Goal: Information Seeking & Learning: Learn about a topic

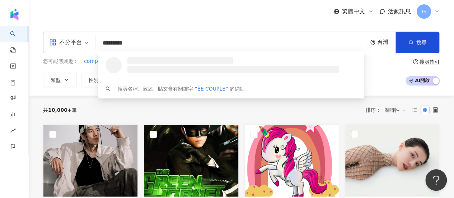
type input "**********"
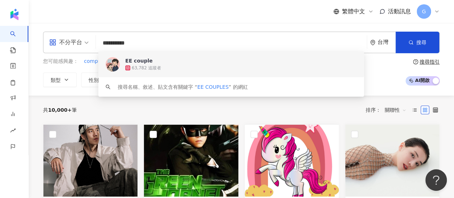
click at [150, 68] on div "63,782 追蹤者" at bounding box center [146, 68] width 29 height 6
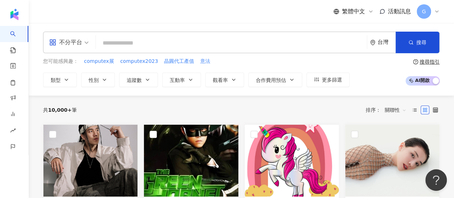
click at [169, 37] on input "search" at bounding box center [231, 43] width 265 height 14
click at [161, 42] on input "search" at bounding box center [231, 43] width 265 height 14
paste input "***"
type input "***"
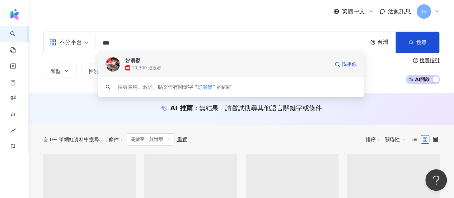
click at [159, 65] on div "19,300 追蹤者" at bounding box center [227, 67] width 204 height 7
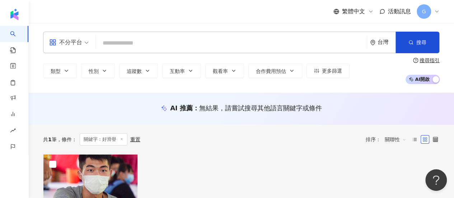
click at [170, 43] on input "search" at bounding box center [231, 43] width 265 height 14
paste input "**********"
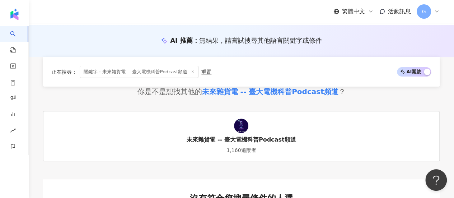
scroll to position [108, 0]
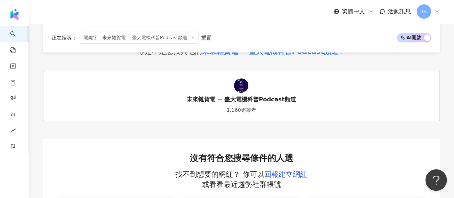
type input "**********"
click at [198, 106] on link "未來雜貨電 -- 臺大電機科普Podcast頻道 1,160追蹤者" at bounding box center [241, 96] width 397 height 50
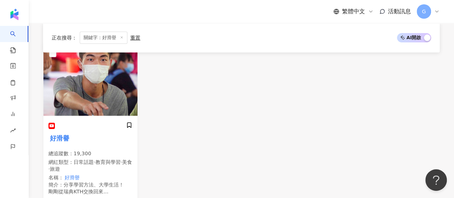
scroll to position [144, 0]
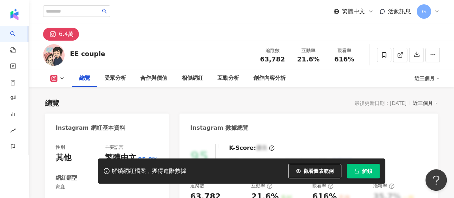
scroll to position [144, 0]
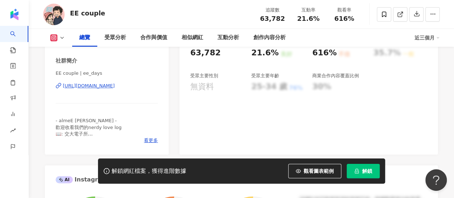
click at [114, 87] on div "https://www.instagram.com/ee_days/" at bounding box center [89, 86] width 52 height 6
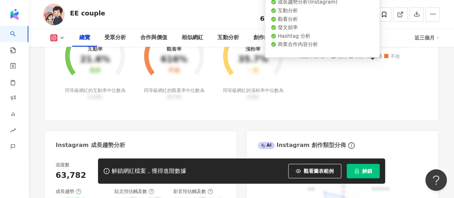
scroll to position [323, 0]
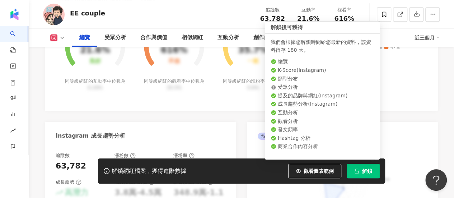
click at [360, 174] on button "解鎖" at bounding box center [363, 171] width 33 height 14
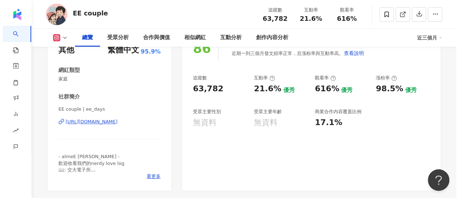
scroll to position [72, 0]
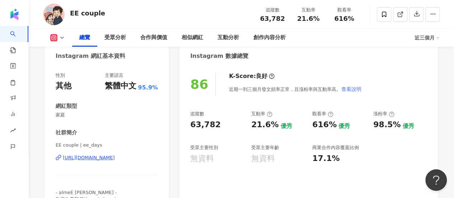
click at [341, 91] on button "查看說明" at bounding box center [351, 89] width 21 height 14
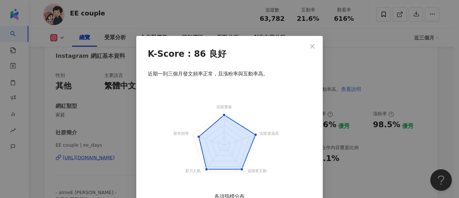
scroll to position [11, 0]
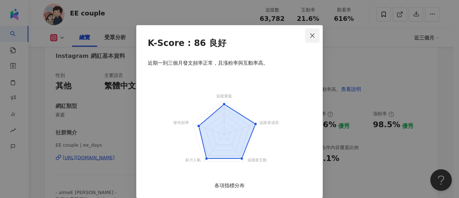
click at [314, 34] on span "Close" at bounding box center [312, 36] width 14 height 6
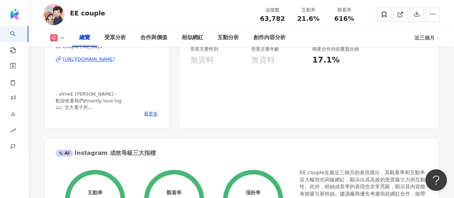
scroll to position [179, 0]
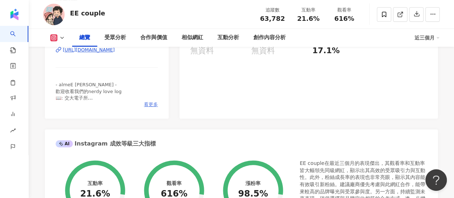
click at [149, 103] on span "看更多" at bounding box center [151, 104] width 14 height 6
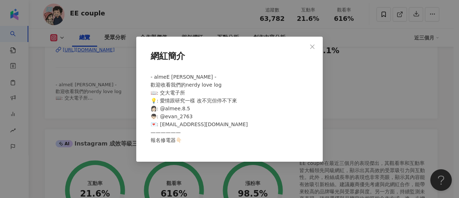
click at [339, 97] on div "網紅簡介 - almeE Evan - 歡迎收看我們的nerdy love log 📖: 交大電子所 💡: 愛情跟研究一樣 改不完但停不下來 👩🏻: @alm…" at bounding box center [229, 99] width 459 height 198
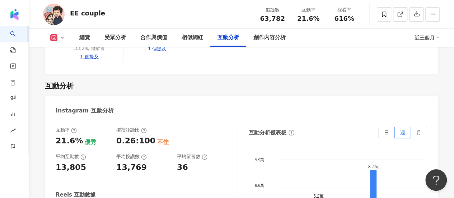
scroll to position [1220, 0]
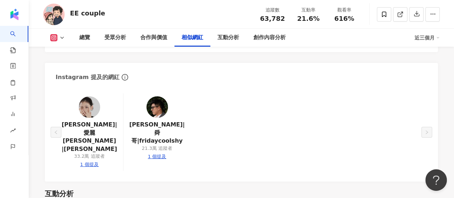
click at [157, 153] on div "1 個提及" at bounding box center [157, 156] width 18 height 6
type input "**********"
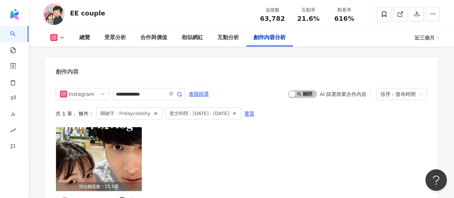
scroll to position [2238, 0]
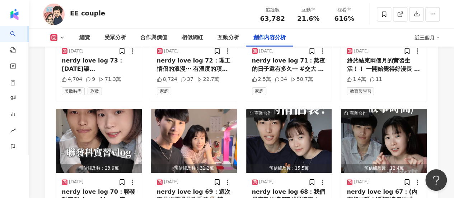
scroll to position [2512, 0]
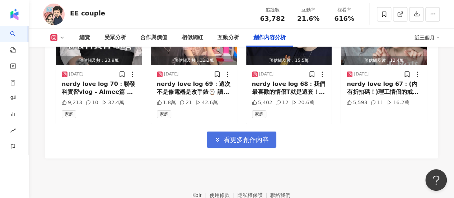
click at [238, 136] on span "看更多創作內容" at bounding box center [246, 140] width 45 height 8
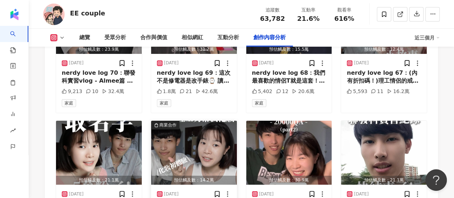
scroll to position [2476, 0]
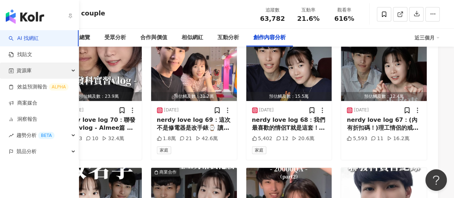
click at [33, 74] on div "資源庫" at bounding box center [39, 70] width 79 height 16
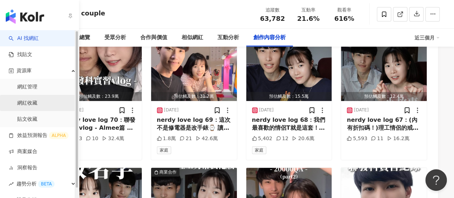
click at [37, 103] on link "網紅收藏" at bounding box center [27, 102] width 20 height 7
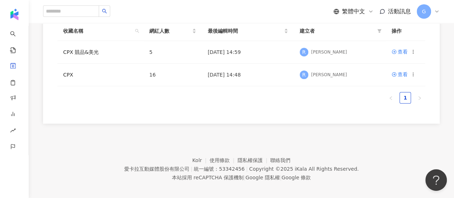
scroll to position [125, 0]
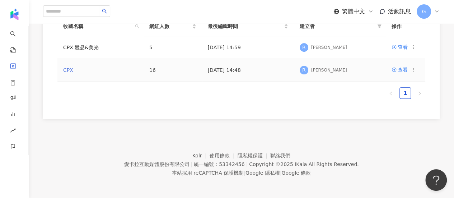
click at [69, 69] on link "CPX" at bounding box center [68, 70] width 10 height 6
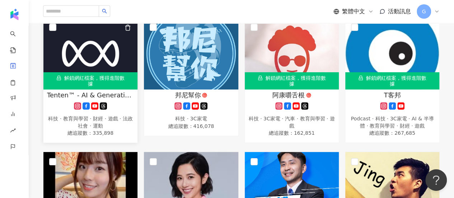
scroll to position [144, 0]
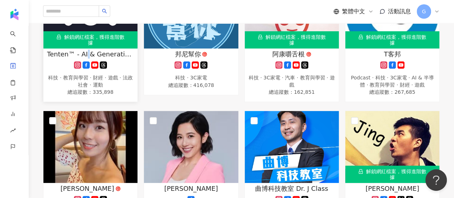
drag, startPoint x: 100, startPoint y: 56, endPoint x: 84, endPoint y: 56, distance: 16.9
click at [84, 56] on span "Tenten™ - AI & Generative Future" at bounding box center [90, 54] width 87 height 9
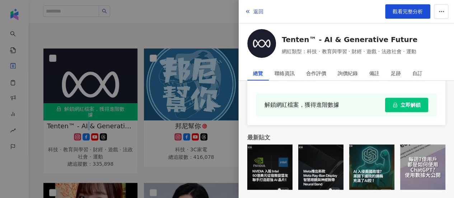
scroll to position [0, 0]
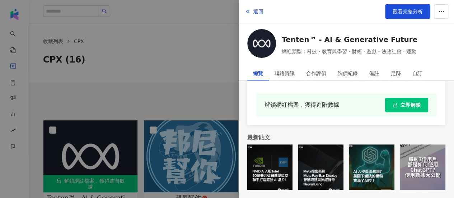
drag, startPoint x: 198, startPoint y: 47, endPoint x: 169, endPoint y: 65, distance: 34.6
click at [198, 47] on div at bounding box center [227, 99] width 454 height 198
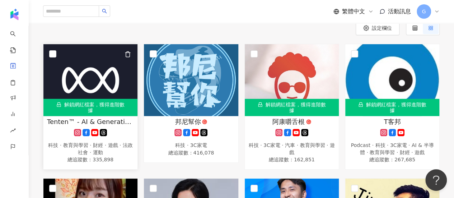
scroll to position [108, 0]
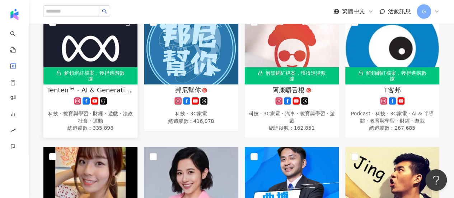
click at [87, 90] on span "Tenten™ - AI & Generative Future" at bounding box center [90, 89] width 87 height 9
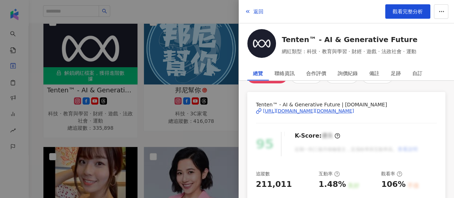
scroll to position [0, 0]
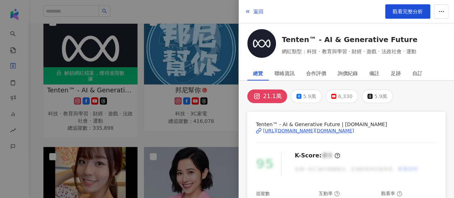
click at [319, 132] on div "https://www.instagram.com/tenten.co/" at bounding box center [308, 130] width 91 height 6
click at [187, 71] on div at bounding box center [227, 99] width 454 height 198
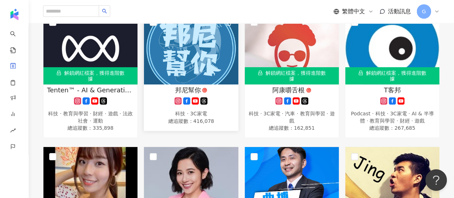
click at [193, 119] on span "總追蹤數 ： 416,078" at bounding box center [190, 120] width 87 height 7
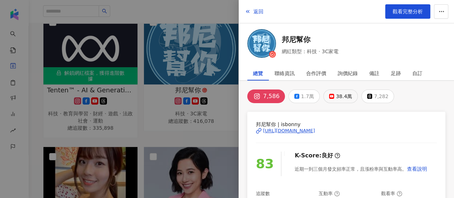
click at [329, 97] on icon at bounding box center [331, 96] width 5 height 5
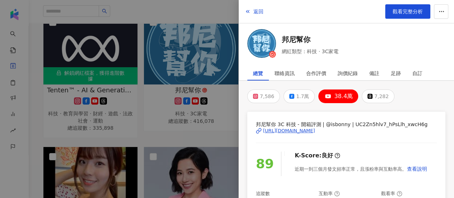
click at [313, 129] on div "https://www.youtube.com/channel/UC2Zn5hlv7_hPsLlh_xwcH6g" at bounding box center [289, 130] width 52 height 6
click at [227, 117] on div at bounding box center [227, 99] width 454 height 198
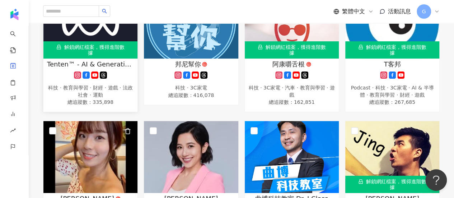
scroll to position [108, 0]
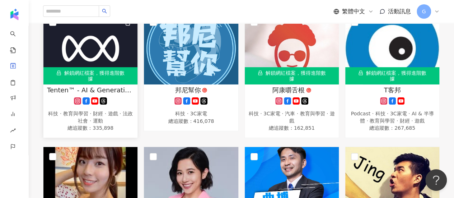
click at [115, 74] on div "解鎖網紅檔案，獲得進階數據" at bounding box center [90, 75] width 94 height 17
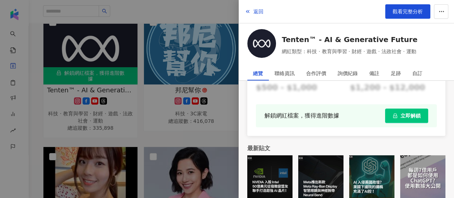
scroll to position [248, 0]
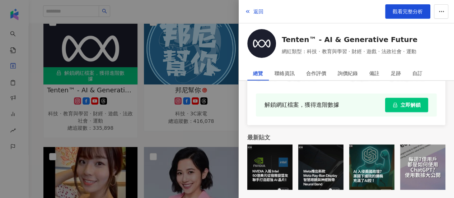
click at [411, 102] on span "立即解鎖" at bounding box center [410, 105] width 20 height 6
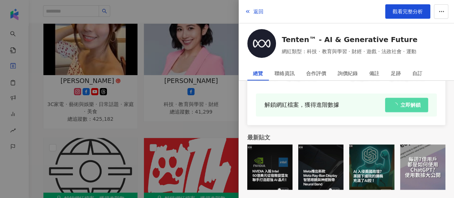
click at [193, 127] on div at bounding box center [227, 99] width 454 height 198
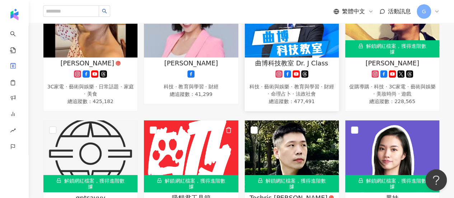
scroll to position [215, 0]
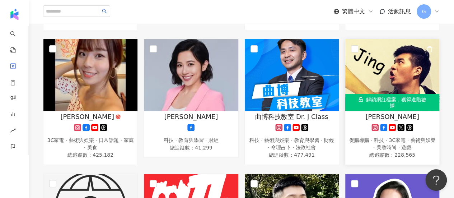
click at [402, 117] on div "Jing" at bounding box center [392, 116] width 87 height 9
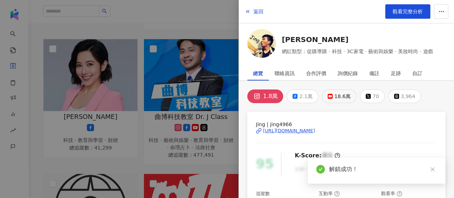
click at [334, 94] on div "18.6萬" at bounding box center [342, 96] width 16 height 10
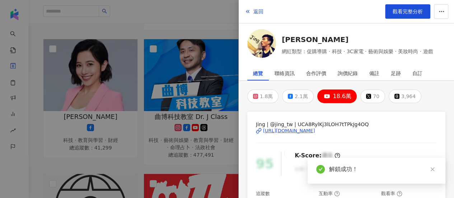
click at [314, 128] on div "https://www.youtube.com/channel/UCA8RylKj3lLOH7tTPkJg4OQ" at bounding box center [289, 130] width 52 height 6
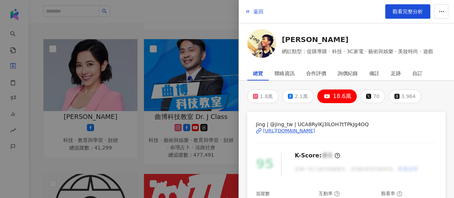
click at [172, 28] on div at bounding box center [227, 99] width 454 height 198
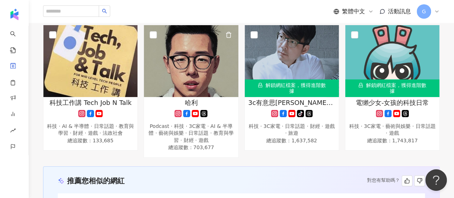
scroll to position [502, 0]
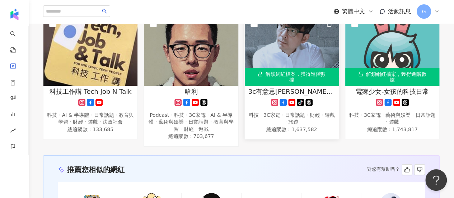
click at [283, 73] on div "解鎖網紅檔案，獲得進階數據" at bounding box center [292, 76] width 94 height 17
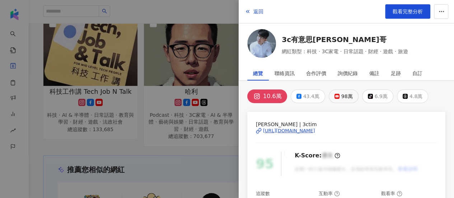
click at [341, 95] on div "98萬" at bounding box center [346, 96] width 11 height 10
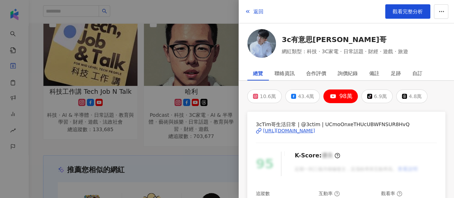
click at [315, 132] on div "https://www.youtube.com/channel/UCmoOnxeTHUcUBWFNSUR8HvQ" at bounding box center [289, 130] width 52 height 6
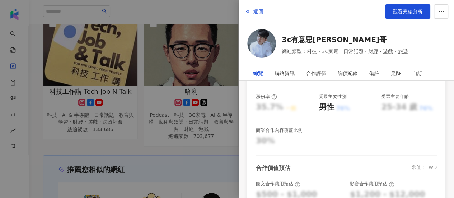
scroll to position [179, 0]
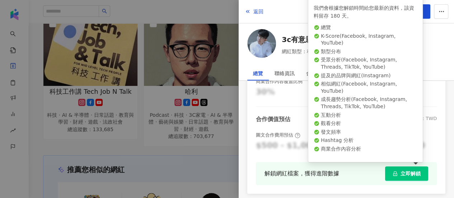
click at [395, 178] on button "立即解鎖" at bounding box center [406, 173] width 43 height 14
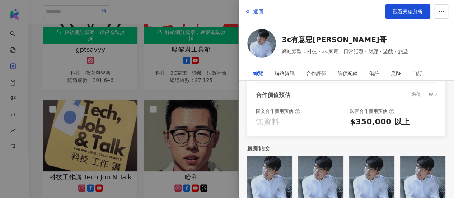
scroll to position [356, 0]
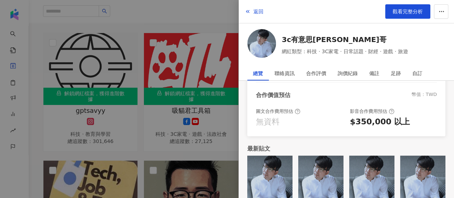
click at [265, 42] on img at bounding box center [261, 43] width 29 height 29
click at [211, 33] on div at bounding box center [227, 99] width 454 height 198
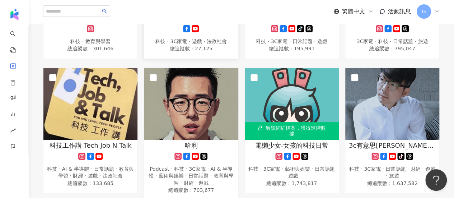
scroll to position [500, 0]
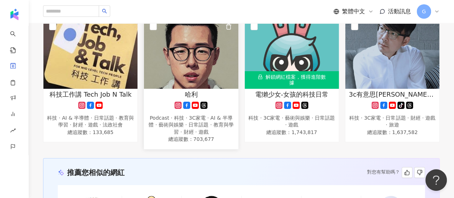
click at [193, 68] on img at bounding box center [191, 53] width 94 height 72
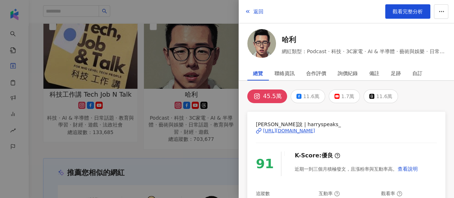
click at [187, 85] on div at bounding box center [227, 99] width 454 height 198
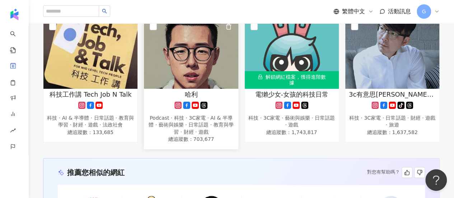
click at [189, 90] on span "哈利" at bounding box center [190, 94] width 13 height 9
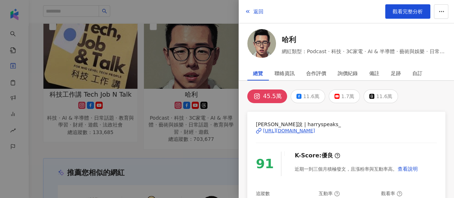
click at [290, 131] on div "https://www.instagram.com/harryspeaks_/" at bounding box center [289, 130] width 52 height 6
click at [370, 94] on icon at bounding box center [371, 96] width 5 height 5
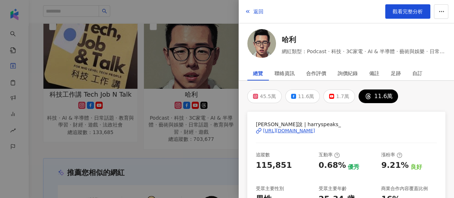
click at [308, 130] on div "https://www.threads.com/@harryspeaks_" at bounding box center [289, 130] width 52 height 6
click at [316, 112] on div "哈利說 | harryspeaks_ https://www.threads.com/@harryspeaks_ 追蹤數 115,851 互動率 0.68% …" at bounding box center [346, 163] width 198 height 102
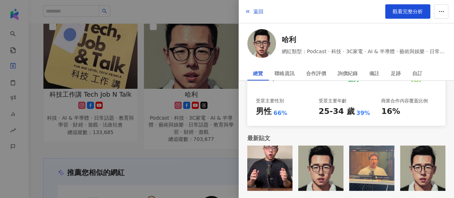
scroll to position [0, 0]
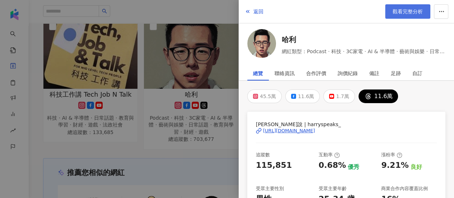
click at [393, 7] on link "觀看完整分析" at bounding box center [407, 11] width 45 height 14
click at [284, 131] on div "https://www.threads.com/@harryspeaks_" at bounding box center [289, 130] width 52 height 6
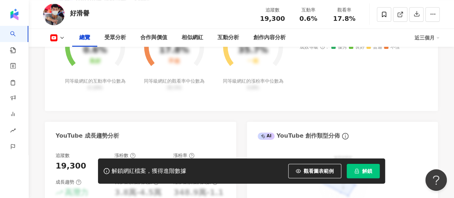
scroll to position [179, 0]
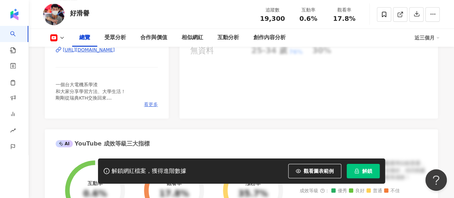
click at [152, 104] on span "看更多" at bounding box center [151, 104] width 14 height 6
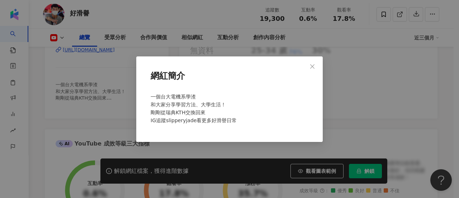
click at [109, 109] on div "網紅簡介 一個台大電機系學渣 和大家分享學習方法、大學生活！ 剛剛從瑞典KTH交換回來 IG追蹤slipperyjade看更多好滑譽日常" at bounding box center [229, 99] width 459 height 198
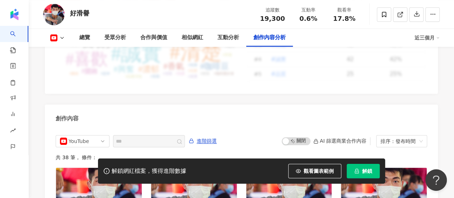
scroll to position [1866, 0]
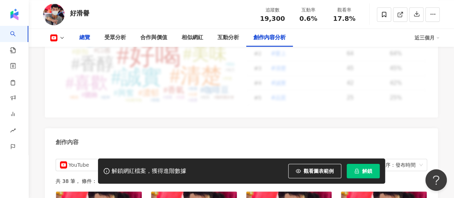
click at [81, 41] on div "總覽" at bounding box center [84, 37] width 11 height 9
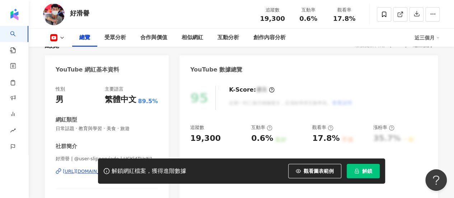
scroll to position [130, 0]
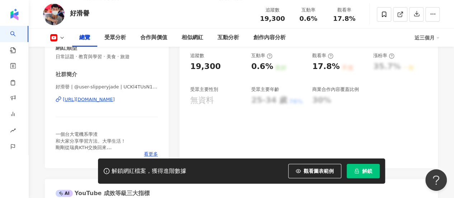
click at [85, 102] on div "https://www.youtube.com/channel/UCKl4TUsN1sMgoJDPkmYJIJQ" at bounding box center [89, 99] width 52 height 6
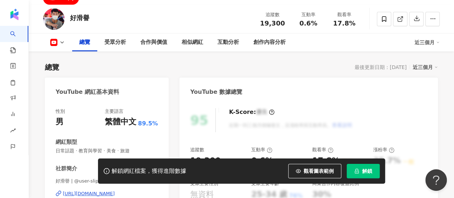
scroll to position [0, 0]
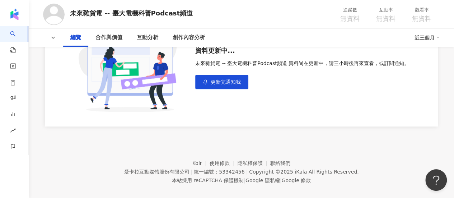
scroll to position [94, 0]
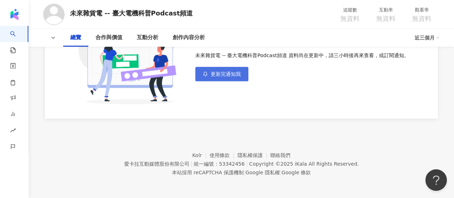
click at [233, 71] on span "更新完通知我" at bounding box center [226, 74] width 30 height 6
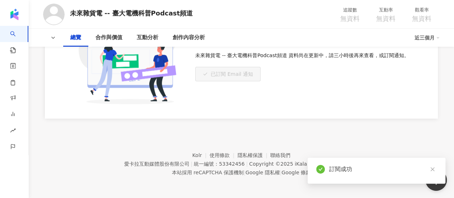
scroll to position [0, 0]
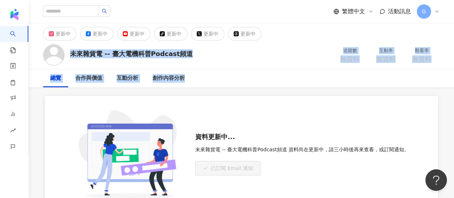
drag, startPoint x: 69, startPoint y: 55, endPoint x: 224, endPoint y: 70, distance: 155.4
click at [224, 70] on div "未來雜貨電 -- 臺大電機科普Podcast頻道 追蹤數 無資料 互動率 無資料 觀看率 無資料 總覽 合作與價值 互動分析 創作內容分析" at bounding box center [241, 64] width 425 height 47
drag, startPoint x: 194, startPoint y: 55, endPoint x: 183, endPoint y: 51, distance: 11.8
click at [194, 54] on div "未來雜貨電 -- 臺大電機科普Podcast頻道 追蹤數 無資料 互動率 無資料 觀看率 無資料" at bounding box center [241, 55] width 425 height 28
click at [182, 53] on div "未來雜貨電 -- 臺大電機科普Podcast頻道" at bounding box center [131, 53] width 123 height 9
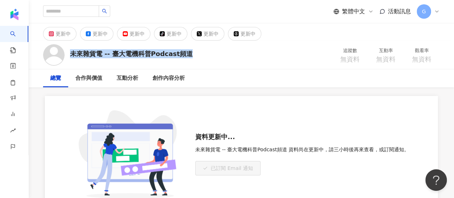
drag, startPoint x: 184, startPoint y: 53, endPoint x: 70, endPoint y: 53, distance: 113.4
click at [70, 53] on div "未來雜貨電 -- 臺大電機科普Podcast頻道 追蹤數 無資料 互動率 無資料 觀看率 無資料" at bounding box center [241, 55] width 425 height 28
copy div "未來雜貨電 -- 臺大電機科普Podcast頻道"
click at [135, 57] on div "未來雜貨電 -- 臺大電機科普Podcast頻道" at bounding box center [131, 53] width 123 height 9
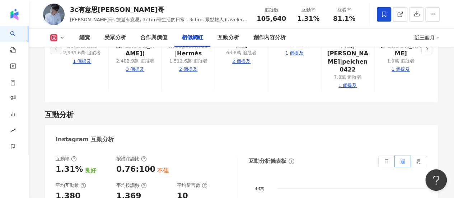
scroll to position [1292, 0]
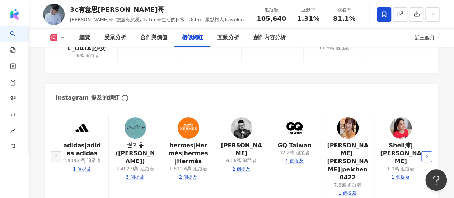
click at [426, 154] on icon "right" at bounding box center [427, 156] width 4 height 4
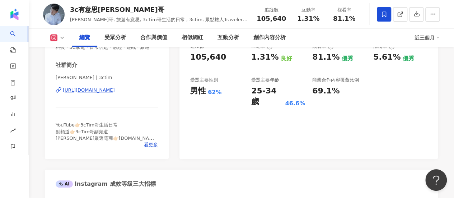
scroll to position [0, 0]
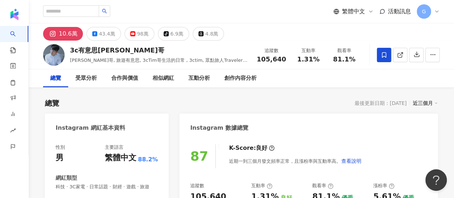
click at [261, 78] on div "創作內容分析" at bounding box center [240, 78] width 47 height 18
click at [100, 36] on div "43.4萬" at bounding box center [107, 34] width 16 height 10
click at [140, 36] on div "98萬" at bounding box center [142, 34] width 11 height 10
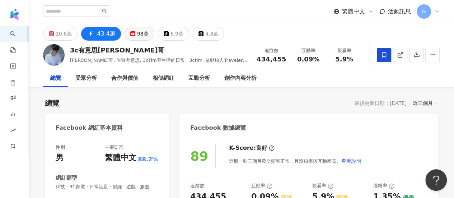
click at [140, 36] on div "98萬" at bounding box center [142, 34] width 11 height 10
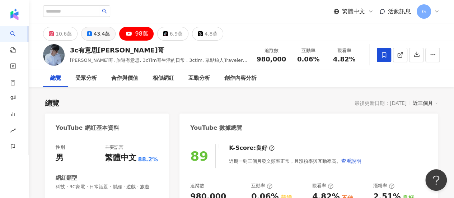
click at [94, 31] on div "43.4萬" at bounding box center [102, 34] width 16 height 10
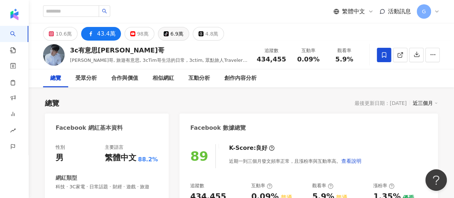
click at [170, 31] on div "6.9萬" at bounding box center [176, 34] width 13 height 10
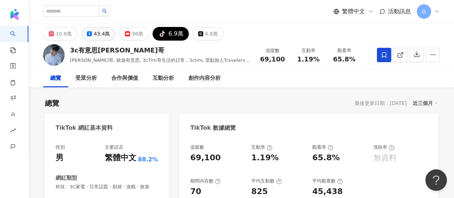
click at [96, 36] on div "43.4萬" at bounding box center [102, 34] width 16 height 10
click at [96, 113] on div "TikTok 網紅基本資料" at bounding box center [107, 124] width 124 height 23
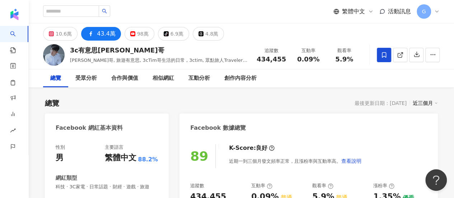
scroll to position [144, 0]
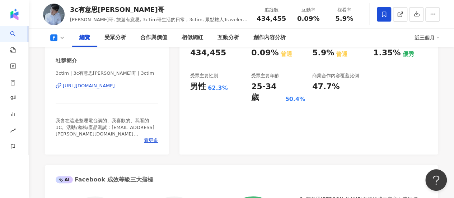
click at [95, 89] on div "[URL][DOMAIN_NAME]" at bounding box center [89, 86] width 52 height 6
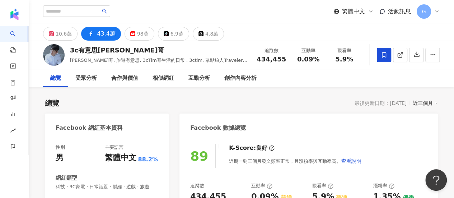
scroll to position [144, 0]
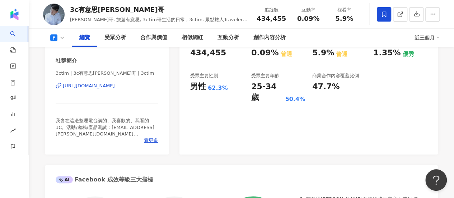
click at [105, 89] on div "[URL][DOMAIN_NAME]" at bounding box center [89, 86] width 52 height 6
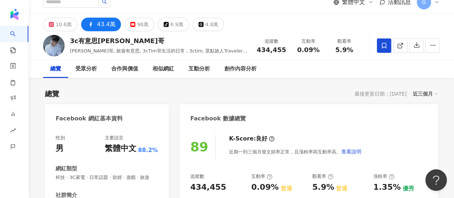
scroll to position [0, 0]
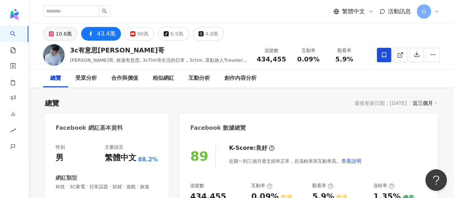
click at [57, 35] on div "10.6萬" at bounding box center [64, 34] width 16 height 10
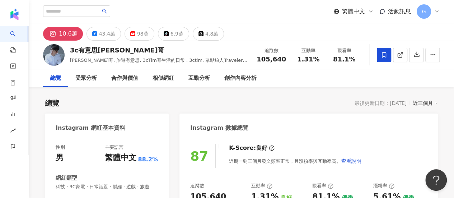
click at [233, 74] on div "創作內容分析" at bounding box center [240, 78] width 32 height 9
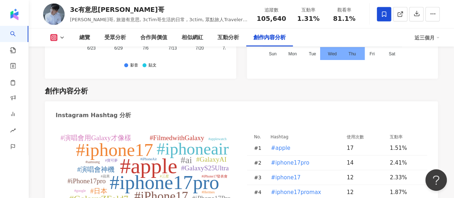
scroll to position [2231, 0]
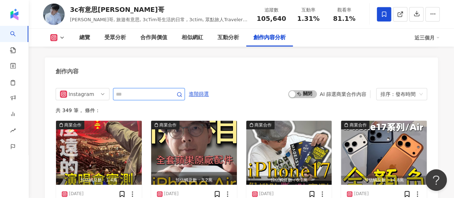
click at [145, 90] on input "text" at bounding box center [141, 94] width 50 height 9
type input "*"
type input "********"
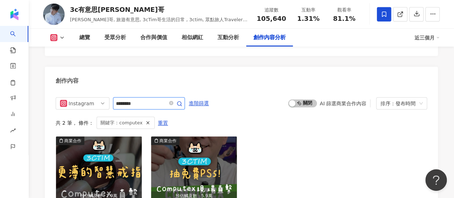
scroll to position [2210, 0]
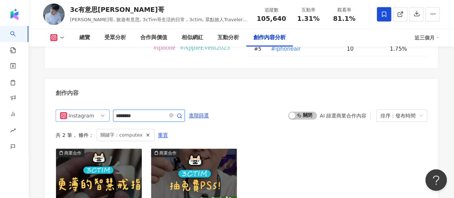
click at [105, 109] on div "Instagram all ig fb 不分平台 Instagram Facebook YouTube tiktok-icon TikTok Threads" at bounding box center [83, 115] width 54 height 12
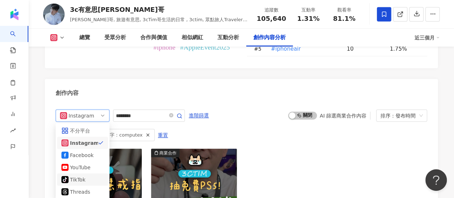
click at [88, 175] on div "TikTok" at bounding box center [81, 179] width 23 height 8
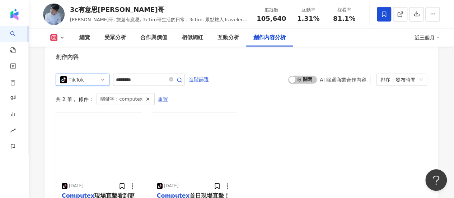
scroll to position [2210, 0]
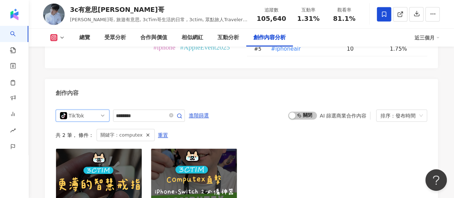
click at [86, 110] on div "TikTok" at bounding box center [80, 115] width 23 height 11
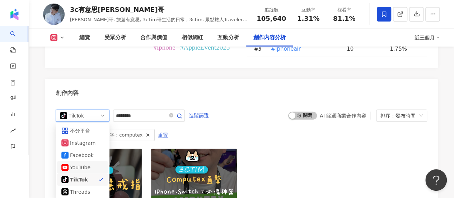
click at [88, 163] on div "YouTube" at bounding box center [81, 167] width 23 height 8
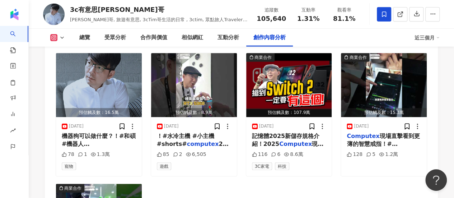
scroll to position [2246, 0]
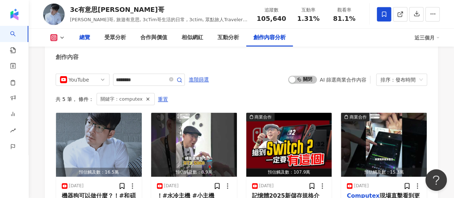
click at [97, 42] on div "總覽" at bounding box center [84, 38] width 25 height 18
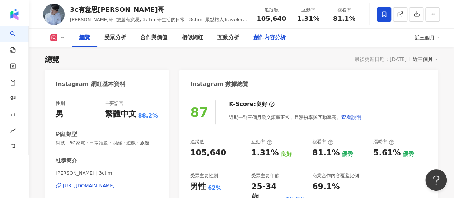
click at [273, 41] on div "創作內容分析" at bounding box center [269, 37] width 32 height 9
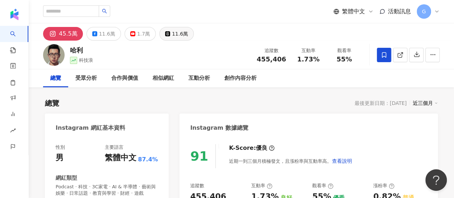
click at [176, 36] on div "11.6萬" at bounding box center [180, 34] width 16 height 10
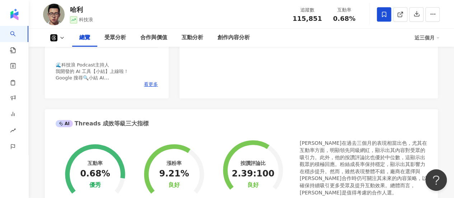
scroll to position [251, 0]
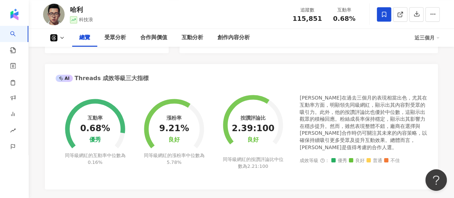
click at [381, 98] on div "哈利在過去三個月的表現相當出色，尤其在互動率方面，明顯領先同級網紅，顯示出其內容對受眾的吸引力。此外，他的按讚評論比也優於中位數，這顯示出觀眾的積極回應。粉絲…" at bounding box center [363, 122] width 127 height 56
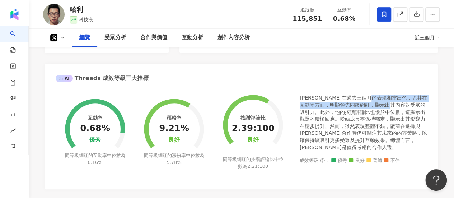
drag, startPoint x: 395, startPoint y: 97, endPoint x: 413, endPoint y: 104, distance: 20.1
click at [413, 104] on div "哈利在過去三個月的表現相當出色，尤其在互動率方面，明顯領先同級網紅，顯示出其內容對受眾的吸引力。此外，他的按讚評論比也優於中位數，這顯示出觀眾的積極回應。粉絲…" at bounding box center [363, 122] width 127 height 56
copy div "互動率方面，明顯領先同級網紅，顯示出其內容對受眾的吸引力。"
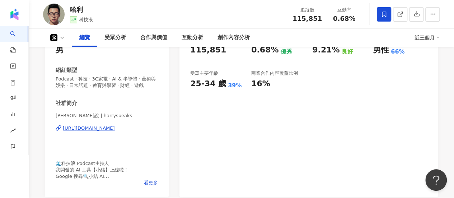
scroll to position [0, 0]
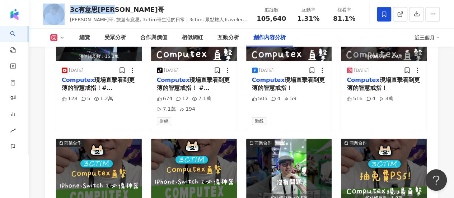
drag, startPoint x: 118, startPoint y: 10, endPoint x: 64, endPoint y: 8, distance: 54.2
click at [64, 8] on div "3c有意思tim哥 Tim哥, 旅遊有意思, 3cTim哥生活的日常 , 3ctim, 眾點旅人Travelers, Tim哥生活副頻道 追蹤數 105,64…" at bounding box center [241, 14] width 425 height 28
copy div "3c有意思[PERSON_NAME]哥"
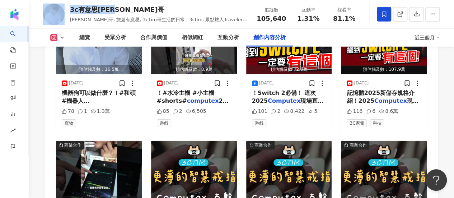
click at [129, 8] on div "3c有意思[PERSON_NAME]哥" at bounding box center [159, 9] width 179 height 9
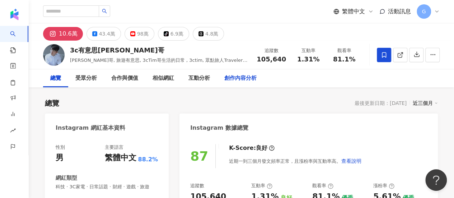
click at [252, 77] on div "創作內容分析" at bounding box center [240, 78] width 32 height 9
click at [55, 55] on img at bounding box center [54, 55] width 22 height 22
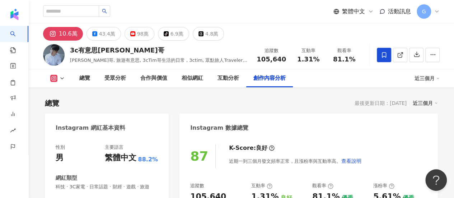
scroll to position [2210, 0]
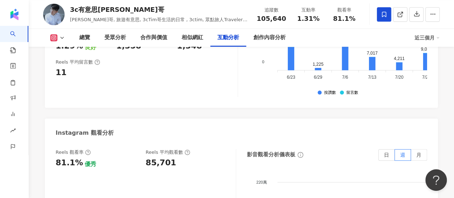
scroll to position [2231, 0]
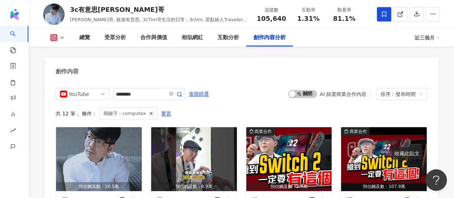
scroll to position [2052, 0]
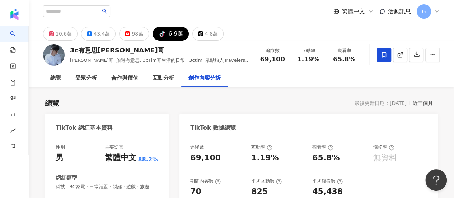
click at [58, 55] on img at bounding box center [54, 55] width 22 height 22
click at [94, 52] on div "3c有意思[PERSON_NAME]哥" at bounding box center [160, 50] width 181 height 9
click at [208, 50] on div "3c有意思[PERSON_NAME]哥" at bounding box center [160, 50] width 181 height 9
click at [94, 8] on input "search" at bounding box center [71, 10] width 56 height 11
type input "*"
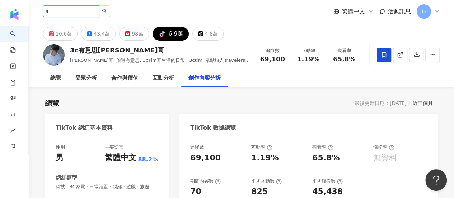
type input "**"
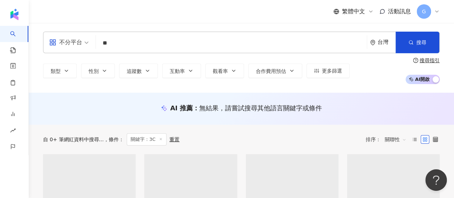
drag, startPoint x: 117, startPoint y: 42, endPoint x: 84, endPoint y: 36, distance: 33.3
click at [84, 36] on div "不分平台 3C ** 台灣 搜尋" at bounding box center [241, 43] width 397 height 22
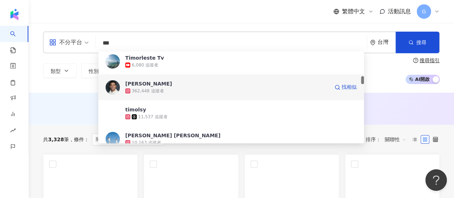
scroll to position [431, 0]
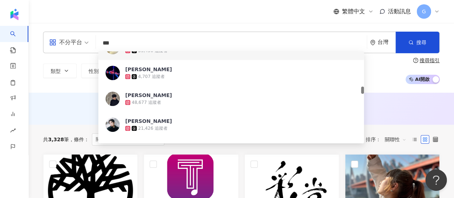
click at [140, 35] on div "不分平台 *** 台灣 搜尋 3fbac7c5-3267-4f94-a55b-ee0fceb3b983 595f88c3-ceff-461f-8b1f-8b6…" at bounding box center [241, 43] width 397 height 22
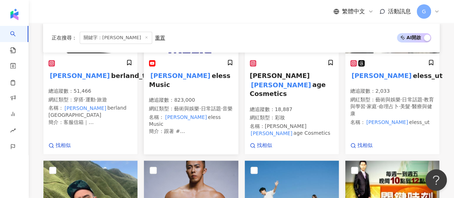
scroll to position [0, 0]
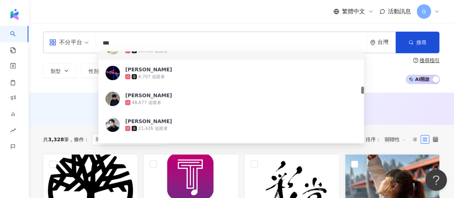
click at [136, 44] on input "***" at bounding box center [231, 43] width 265 height 14
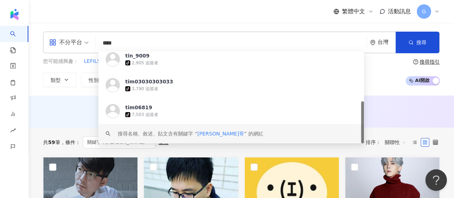
drag, startPoint x: 130, startPoint y: 43, endPoint x: 86, endPoint y: 37, distance: 44.6
click at [86, 37] on div "不分平台 **** 台灣 搜尋 [URL][DOMAIN_NAME] keyword tin_9009 tiktok-icon 2,905 追蹤者 tim03…" at bounding box center [241, 43] width 397 height 22
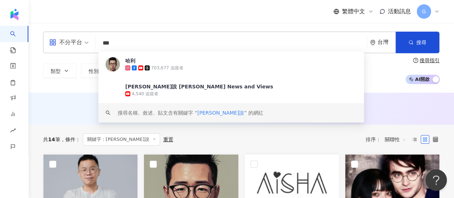
drag, startPoint x: 132, startPoint y: 43, endPoint x: 79, endPoint y: 38, distance: 53.6
click at [79, 38] on div "不分平台 *** 台灣 搜尋 582c68ab-524b-4db4-83a5-c0eb1c05069c keyword [PERSON_NAME] 703,6…" at bounding box center [241, 43] width 397 height 22
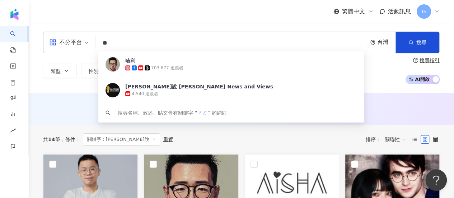
type input "***"
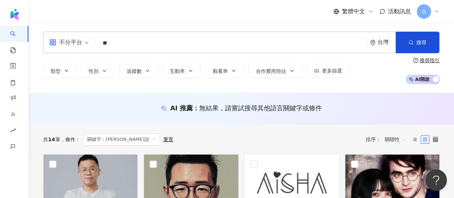
type input "*"
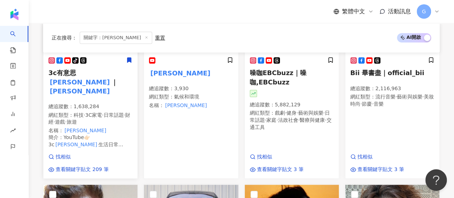
scroll to position [173, 0]
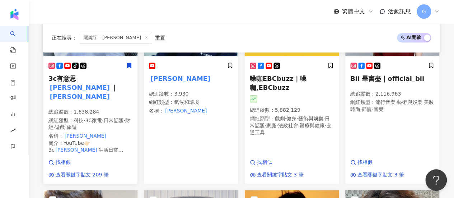
type input "****"
click at [83, 82] on mark "[PERSON_NAME]" at bounding box center [79, 87] width 63 height 10
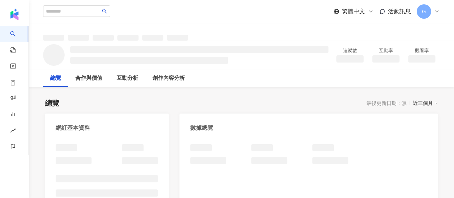
scroll to position [108, 0]
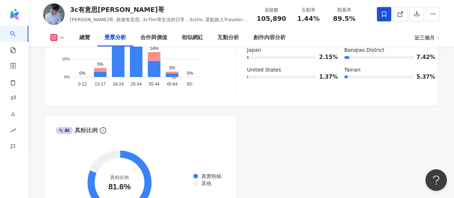
scroll to position [610, 0]
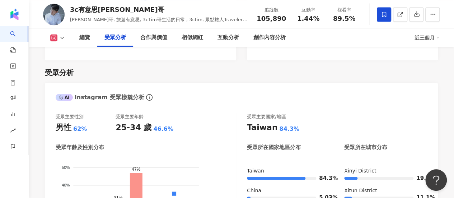
click at [60, 37] on icon at bounding box center [62, 38] width 6 height 6
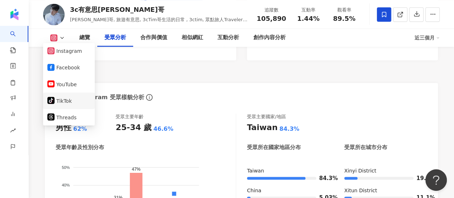
click at [70, 99] on button "tiktok-icon TikTok" at bounding box center [68, 100] width 43 height 10
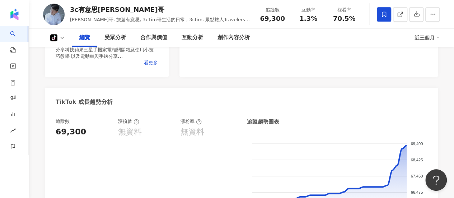
scroll to position [287, 0]
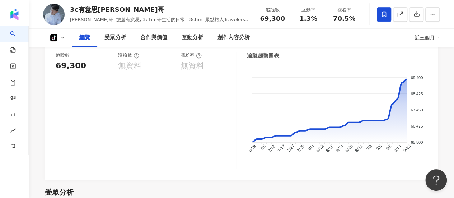
click at [55, 41] on icon at bounding box center [53, 37] width 7 height 7
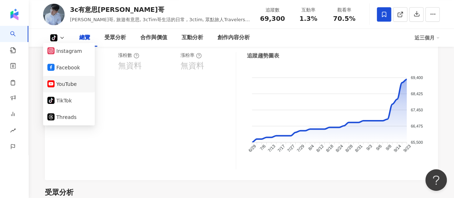
click at [57, 82] on button "YouTube" at bounding box center [68, 84] width 43 height 10
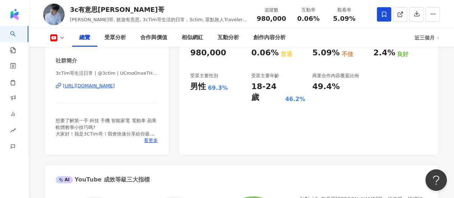
scroll to position [251, 0]
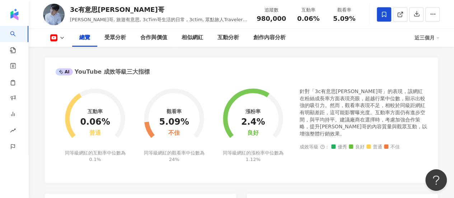
click at [56, 40] on icon at bounding box center [53, 37] width 7 height 7
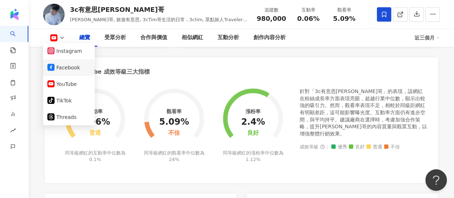
click at [62, 73] on li "Facebook" at bounding box center [69, 67] width 52 height 17
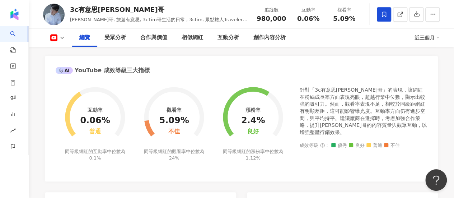
scroll to position [179, 0]
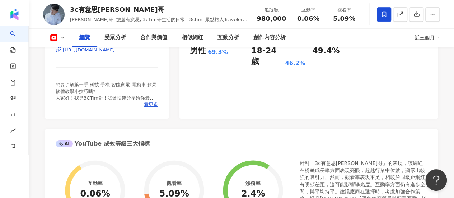
click at [59, 37] on button at bounding box center [57, 37] width 29 height 7
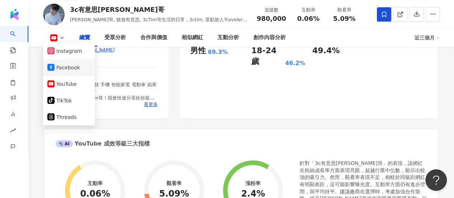
click at [63, 65] on button "Facebook" at bounding box center [68, 67] width 43 height 10
click at [57, 67] on div "3cTim哥生活日常 | @3ctim | UCmoOnxeTHUcUBWFNSUR8HvQ https://www.youtube.com/channel/…" at bounding box center [107, 55] width 102 height 42
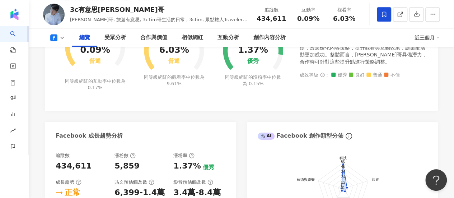
scroll to position [287, 0]
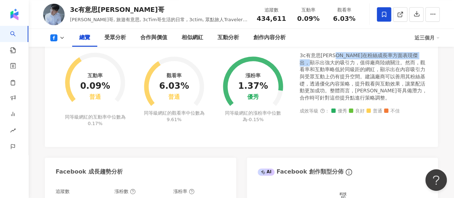
drag, startPoint x: 339, startPoint y: 61, endPoint x: 321, endPoint y: 69, distance: 19.5
click at [321, 69] on div "3c有意思tim哥在粉絲成長率方面表現傑出，顯示出強大的吸引力，值得廠商陸續關注。然而，觀看率和互動率略低於同級距的網紅，顯示出在內容吸引力與受眾互動上仍有提…" at bounding box center [363, 76] width 127 height 49
copy div "粉絲成長率方面表現傑出，顯示出強大的吸引力"
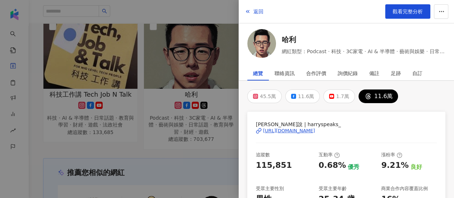
click at [73, 64] on div at bounding box center [227, 99] width 454 height 198
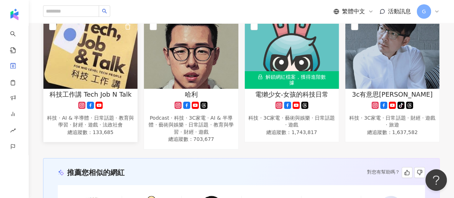
click at [98, 90] on span "科技工作講 Tech Job N Talk" at bounding box center [91, 94] width 82 height 9
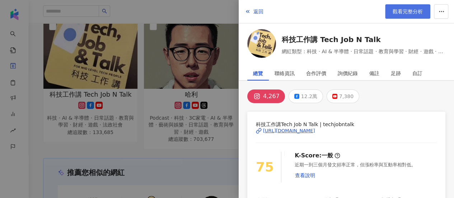
click at [405, 5] on link "觀看完整分析" at bounding box center [407, 11] width 45 height 14
click at [125, 95] on div at bounding box center [227, 99] width 454 height 198
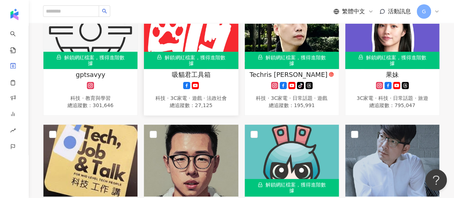
scroll to position [356, 0]
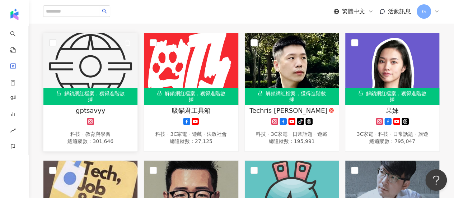
click at [87, 90] on div "解鎖網紅檔案，獲得進階數據" at bounding box center [90, 96] width 94 height 17
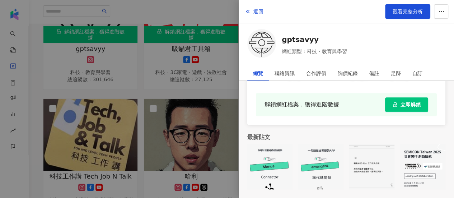
scroll to position [464, 0]
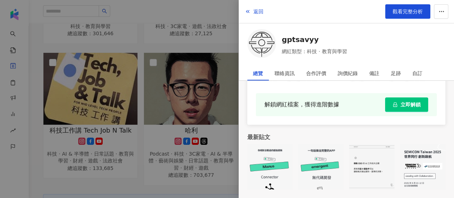
click at [211, 27] on div at bounding box center [227, 99] width 454 height 198
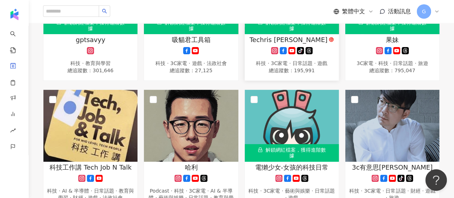
scroll to position [392, 0]
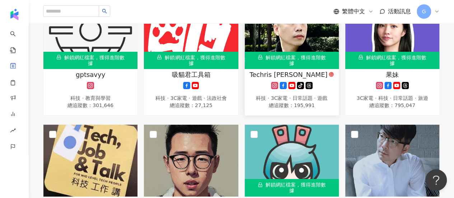
click at [283, 70] on span "Techris [PERSON_NAME]" at bounding box center [288, 74] width 78 height 9
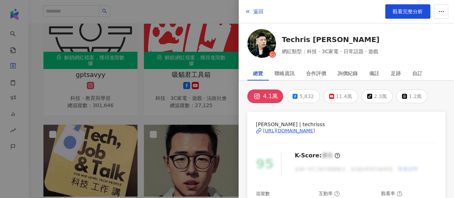
click at [155, 37] on div at bounding box center [227, 99] width 454 height 198
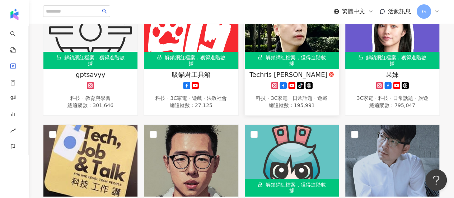
click at [291, 73] on span "Techris [PERSON_NAME]" at bounding box center [288, 74] width 78 height 9
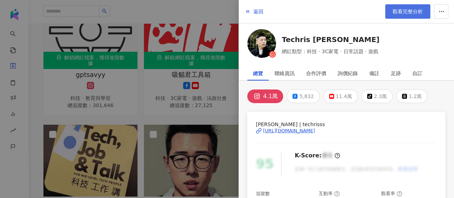
click at [419, 11] on span "觀看完整分析" at bounding box center [408, 12] width 30 height 6
click at [224, 81] on div at bounding box center [227, 99] width 454 height 198
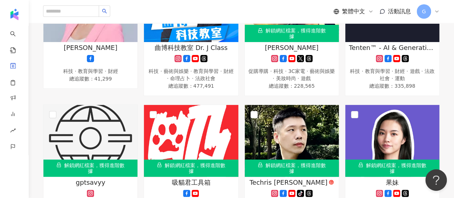
scroll to position [177, 0]
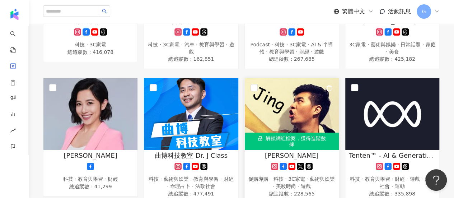
click at [287, 123] on img at bounding box center [292, 114] width 94 height 72
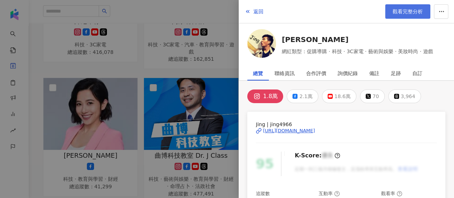
click at [408, 6] on link "觀看完整分析" at bounding box center [407, 11] width 45 height 14
click at [197, 160] on div at bounding box center [227, 99] width 454 height 198
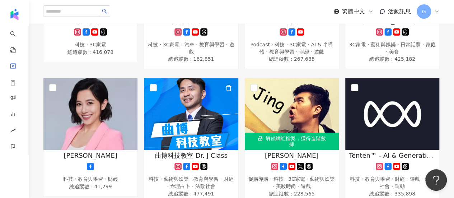
click at [195, 155] on span "曲博科技教室 Dr. J Class" at bounding box center [191, 155] width 73 height 9
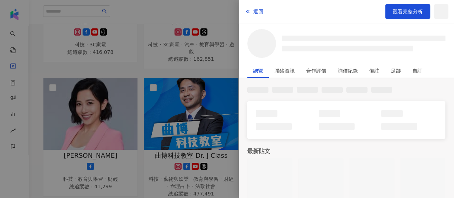
click at [409, 0] on div "返回 觀看完整分析" at bounding box center [346, 11] width 215 height 23
click at [405, 12] on span "觀看完整分析" at bounding box center [408, 12] width 30 height 6
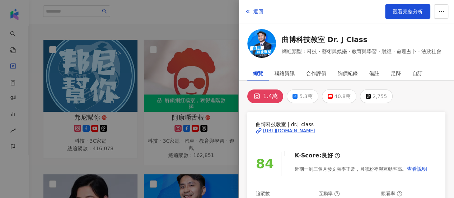
scroll to position [69, 0]
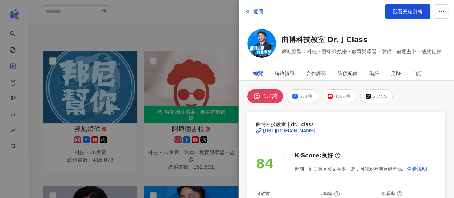
click at [197, 81] on div at bounding box center [227, 99] width 454 height 198
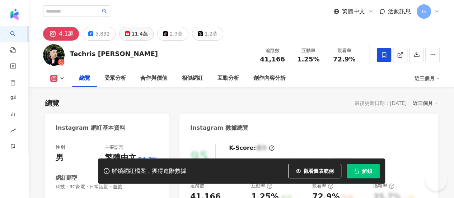
click at [128, 33] on button "11.4萬" at bounding box center [136, 34] width 34 height 14
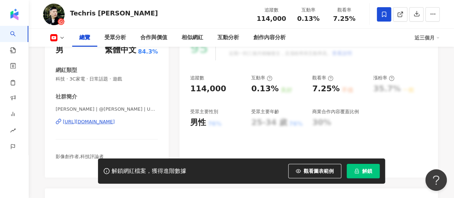
click at [92, 123] on div "https://www.youtube.com/channel/UCLEHRQ_QJhgxPK8EzvDVYoQ" at bounding box center [89, 121] width 52 height 6
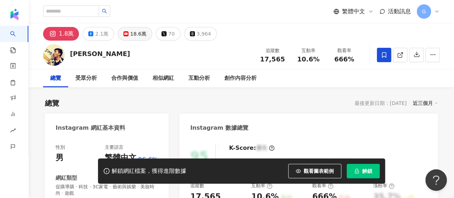
click at [130, 33] on div "18.6萬" at bounding box center [138, 34] width 16 height 10
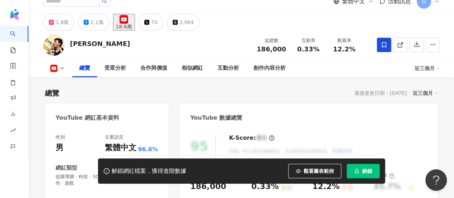
scroll to position [72, 0]
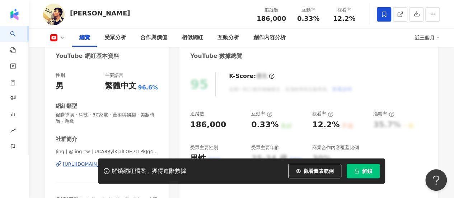
click at [70, 164] on div "解鎖網紅檔案，獲得進階數據 觀看圖表範例 解鎖" at bounding box center [227, 170] width 454 height 25
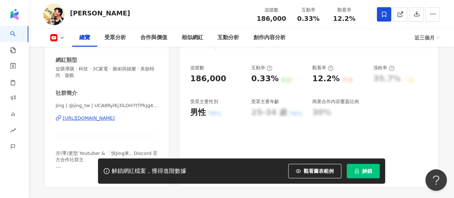
scroll to position [144, 0]
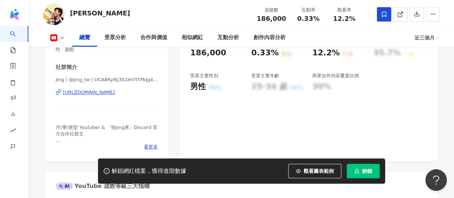
click at [109, 93] on div "[URL][DOMAIN_NAME]" at bounding box center [89, 92] width 52 height 6
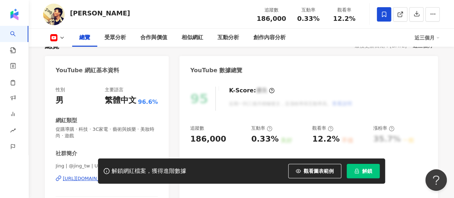
scroll to position [36, 0]
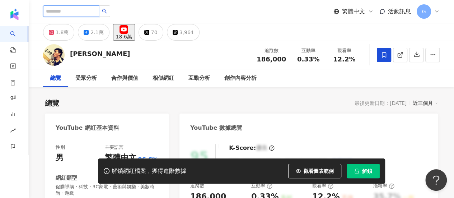
click at [73, 10] on input "search" at bounding box center [71, 10] width 56 height 11
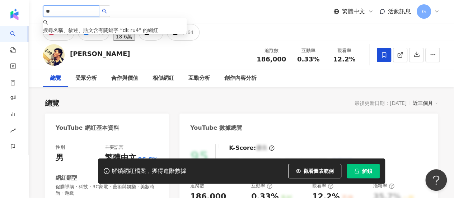
type input "*"
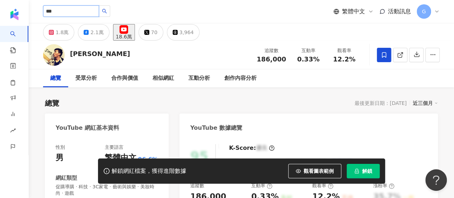
type input "***"
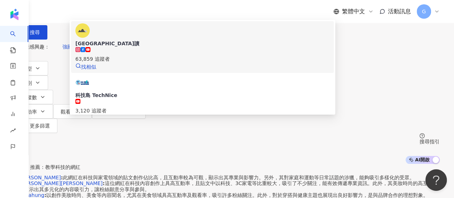
drag, startPoint x: 179, startPoint y: 69, endPoint x: 151, endPoint y: 64, distance: 29.0
click at [151, 63] on div "63,859 追蹤者" at bounding box center [202, 55] width 254 height 16
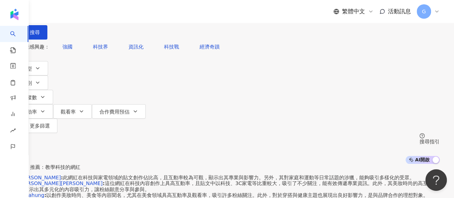
click at [119, 14] on input "search" at bounding box center [90, 7] width 58 height 14
type input "***"
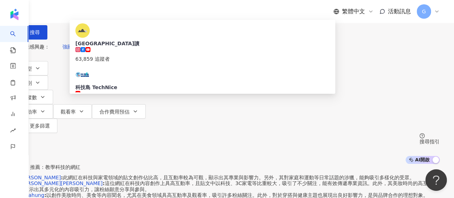
click at [142, 99] on div "3,120 追蹤者" at bounding box center [202, 103] width 254 height 8
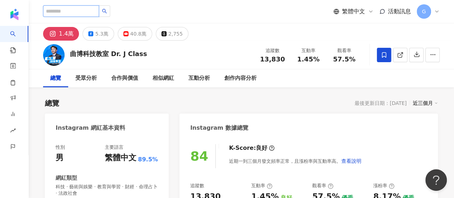
click at [92, 6] on input "search" at bounding box center [71, 10] width 56 height 11
type input "***"
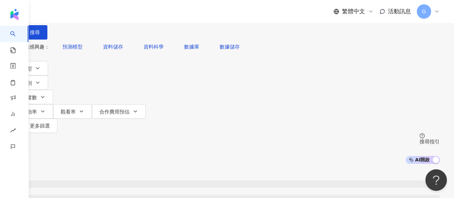
click at [108, 14] on input "***" at bounding box center [90, 7] width 58 height 14
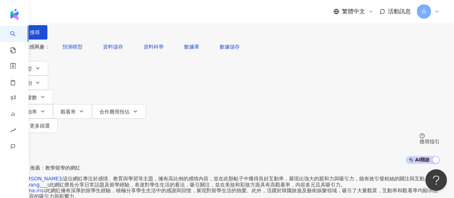
type input "***"
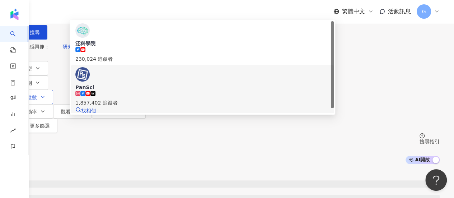
click at [141, 84] on div "PanSci" at bounding box center [202, 87] width 254 height 7
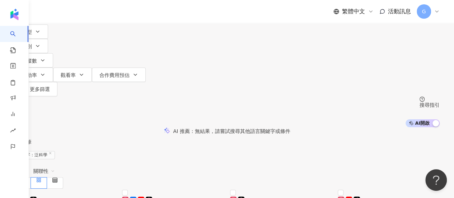
scroll to position [36, 0]
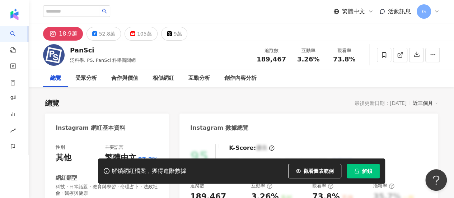
click at [355, 174] on button "解鎖" at bounding box center [363, 171] width 33 height 14
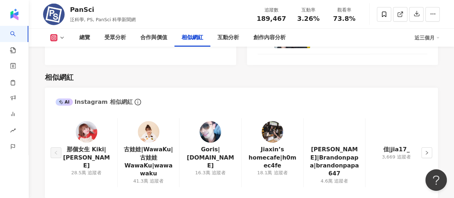
scroll to position [1184, 0]
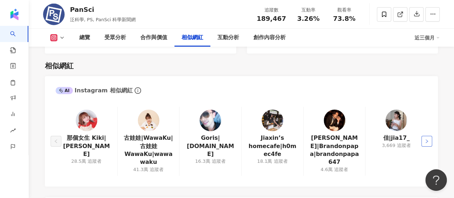
click at [427, 136] on button "button" at bounding box center [426, 141] width 11 height 11
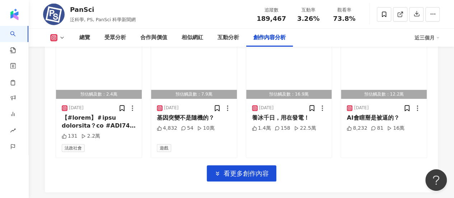
scroll to position [2607, 0]
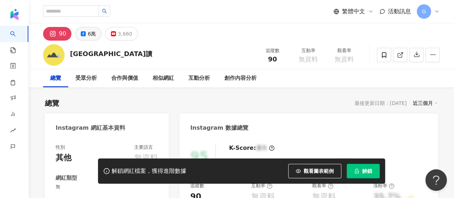
click at [88, 32] on div "6萬" at bounding box center [92, 34] width 8 height 10
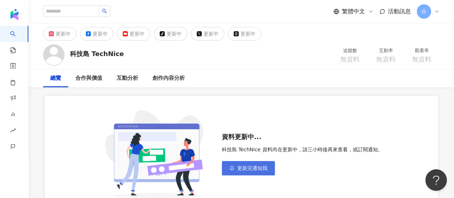
click at [261, 169] on span "更新完通知我" at bounding box center [252, 168] width 30 height 6
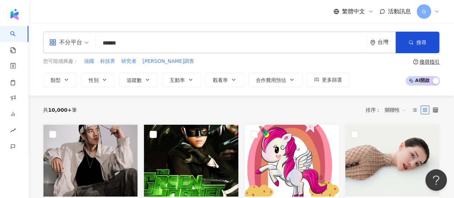
type input "******"
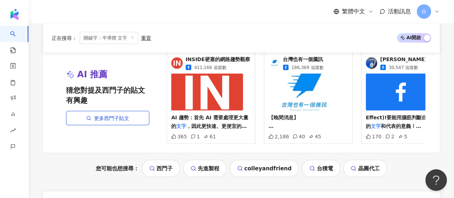
click at [219, 56] on span "INSIDE硬塞的網路趨勢觀察" at bounding box center [218, 59] width 64 height 7
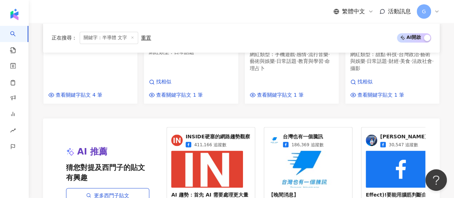
scroll to position [556, 0]
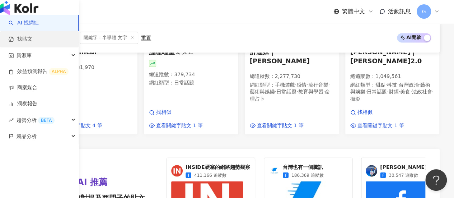
click at [19, 43] on link "找貼文" at bounding box center [21, 39] width 24 height 7
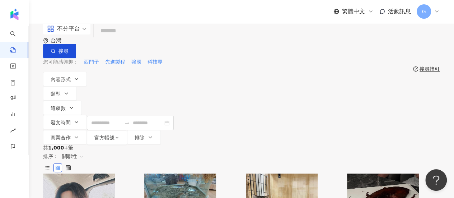
click at [130, 39] on input "search" at bounding box center [129, 30] width 65 height 15
type input "*"
type input "**********"
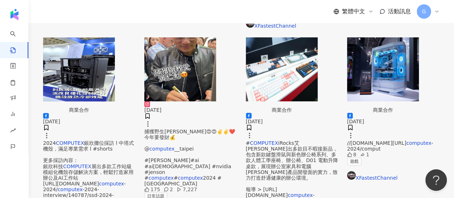
scroll to position [359, 0]
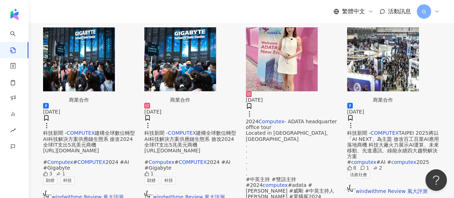
scroll to position [395, 0]
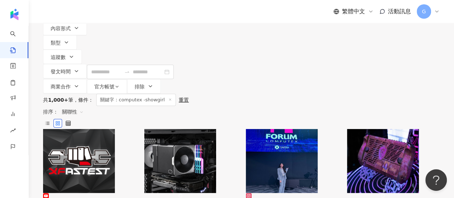
scroll to position [0, 0]
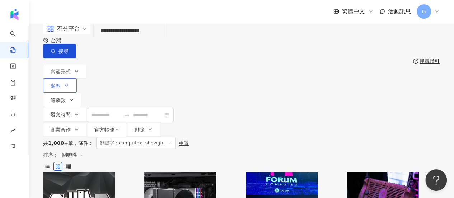
click at [61, 83] on span "類型" at bounding box center [56, 86] width 10 height 6
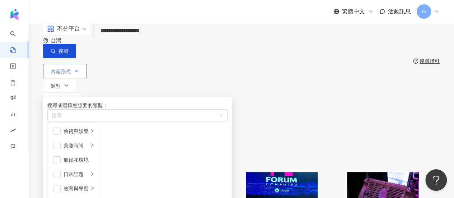
click at [82, 75] on button "內容形式" at bounding box center [65, 71] width 44 height 14
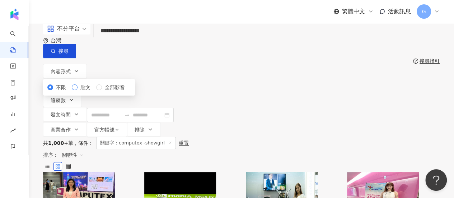
click at [78, 91] on span "貼文" at bounding box center [86, 87] width 16 height 8
click at [68, 85] on icon "button" at bounding box center [66, 85] width 3 height 1
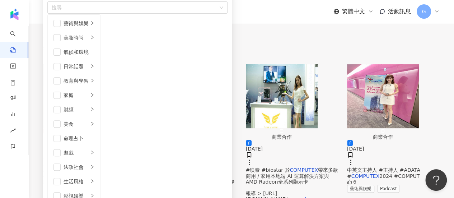
scroll to position [215, 0]
drag, startPoint x: 220, startPoint y: 27, endPoint x: 219, endPoint y: 35, distance: 8.0
click at [148, 27] on li "AI & 半導體" at bounding box center [125, 23] width 46 height 14
click at [149, 78] on ul "AI & 半導體 3C家電" at bounding box center [124, 188] width 49 height 347
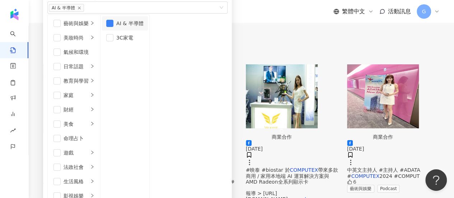
click at [297, 29] on div "正在搜尋 ： 關鍵字：computex -showgirl 內容形式：貼文 重置 排序： 關聯性" at bounding box center [241, 46] width 397 height 35
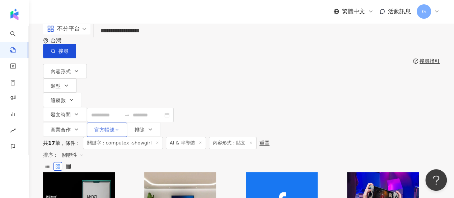
click at [127, 122] on button "官方帳號" at bounding box center [107, 129] width 40 height 14
click at [145, 127] on span "排除" at bounding box center [140, 130] width 10 height 6
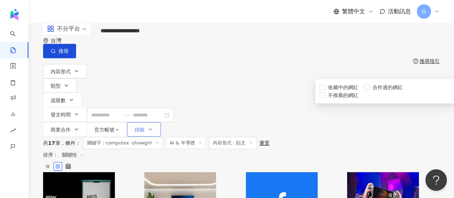
click at [145, 127] on span "排除" at bounding box center [140, 130] width 10 height 6
click at [161, 122] on button "排除" at bounding box center [144, 129] width 34 height 14
click at [337, 99] on span "不推薦的網紅" at bounding box center [343, 95] width 36 height 8
click at [368, 73] on div "內容形式 類型 追蹤數 發文時間 商業合作 官方帳號 排除 不限 貼文 全部影音 不顯示 顯示 收藏中的網紅 合作過的網紅 不推薦的網紅" at bounding box center [241, 100] width 397 height 73
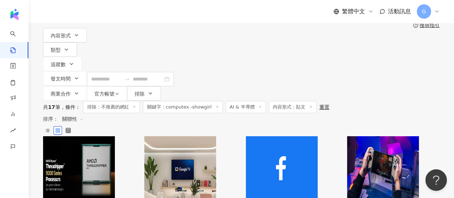
scroll to position [72, 0]
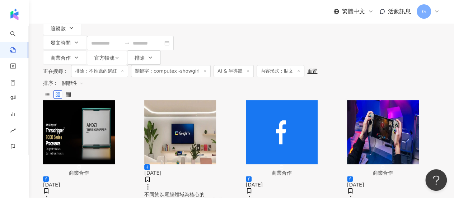
drag, startPoint x: 157, startPoint y: 177, endPoint x: 143, endPoint y: 140, distance: 39.9
click at [142, 140] on div "2025/1/8 不同於以電腦領域為核心的 COMPUTEX ，CES畢竟還是各類電子產品的綜合性展會，也是許多新電視與智慧顯示器選擇的首秀展會，Google…" at bounding box center [190, 192] width 101 height 184
click at [171, 197] on mark "COMPUTEX" at bounding box center [158, 200] width 28 height 6
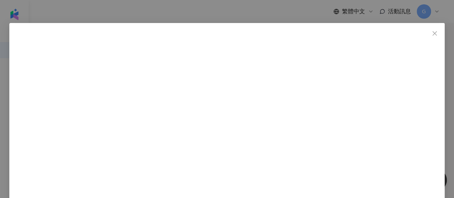
scroll to position [25, 0]
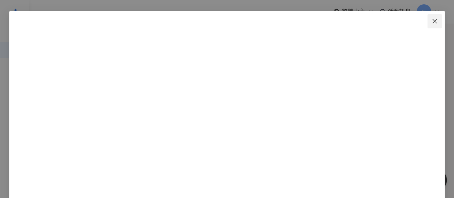
click at [427, 18] on button "Close" at bounding box center [434, 21] width 14 height 14
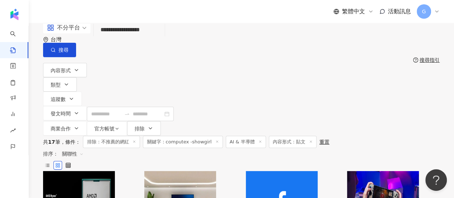
scroll to position [0, 0]
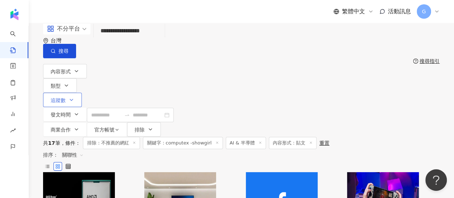
click at [82, 93] on button "追蹤數" at bounding box center [62, 100] width 39 height 14
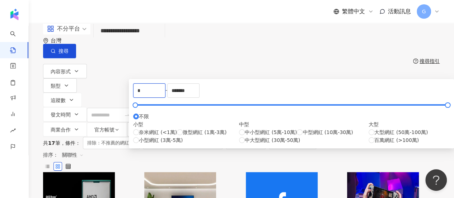
drag, startPoint x: 113, startPoint y: 107, endPoint x: 95, endPoint y: 107, distance: 17.2
type input "****"
click at [409, 85] on div "**********" at bounding box center [241, 80] width 425 height 114
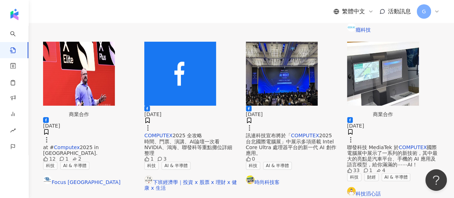
scroll to position [395, 0]
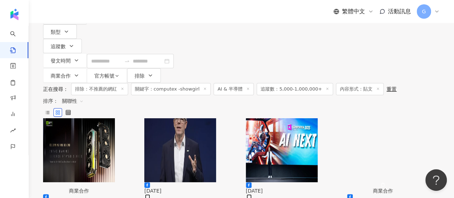
scroll to position [0, 0]
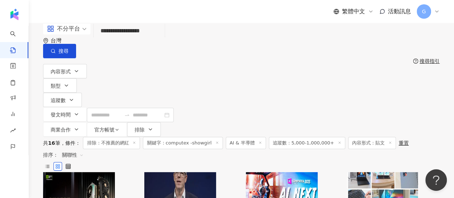
click at [161, 39] on input "**********" at bounding box center [129, 30] width 65 height 15
drag, startPoint x: 76, startPoint y: 37, endPoint x: 70, endPoint y: 37, distance: 6.5
click at [70, 37] on div "**********" at bounding box center [241, 40] width 397 height 35
click at [162, 39] on input "search" at bounding box center [129, 30] width 65 height 15
paste input "**********"
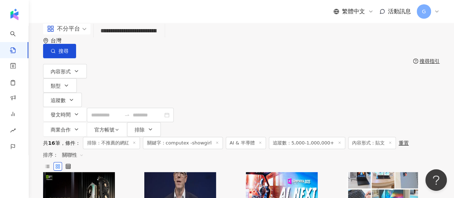
click at [102, 39] on input "**********" at bounding box center [129, 30] width 65 height 15
click at [162, 39] on input "**********" at bounding box center [129, 30] width 65 height 15
drag, startPoint x: 144, startPoint y: 45, endPoint x: 133, endPoint y: 46, distance: 11.5
click at [133, 39] on input "**********" at bounding box center [129, 30] width 65 height 15
type input "**********"
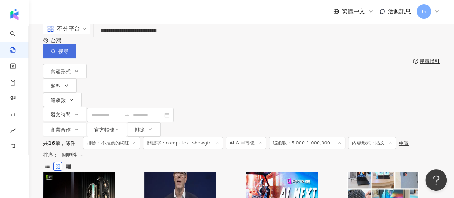
click at [76, 44] on button "搜尋" at bounding box center [59, 51] width 33 height 14
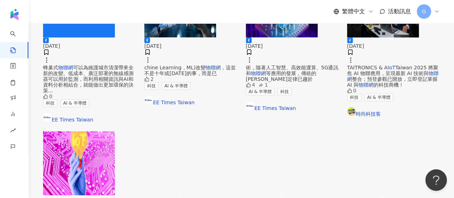
scroll to position [431, 0]
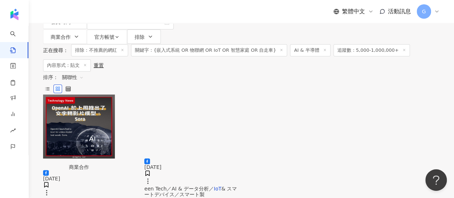
scroll to position [139, 0]
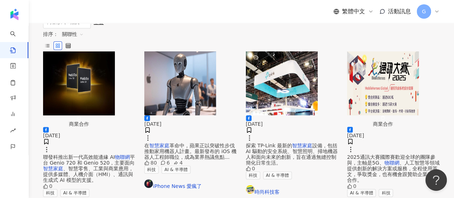
scroll to position [0, 0]
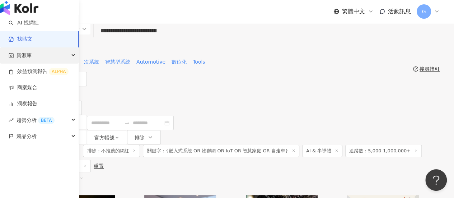
click at [27, 64] on span "資源庫" at bounding box center [24, 55] width 15 height 16
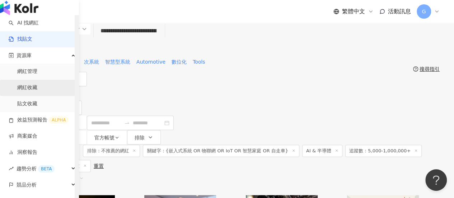
click at [31, 91] on link "網紅收藏" at bounding box center [27, 87] width 20 height 7
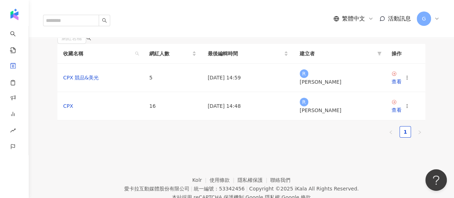
scroll to position [108, 0]
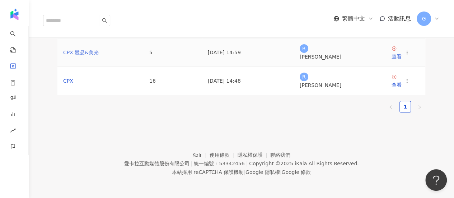
click at [86, 55] on link "CPX 競品&美光" at bounding box center [81, 53] width 36 height 6
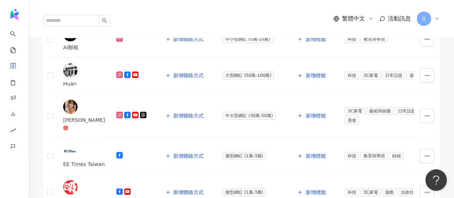
scroll to position [144, 0]
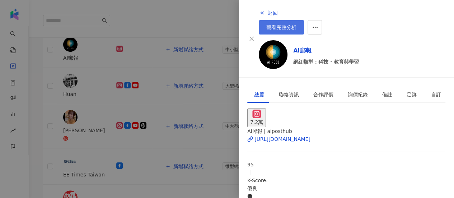
click at [296, 24] on span "觀看完整分析" at bounding box center [281, 27] width 30 height 6
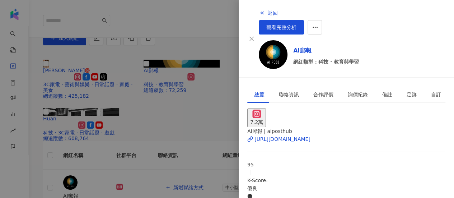
scroll to position [0, 0]
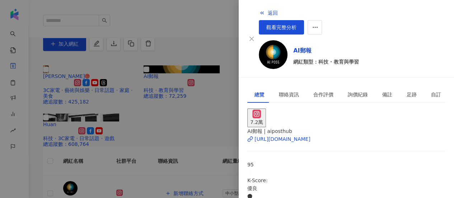
click at [184, 63] on div at bounding box center [227, 99] width 454 height 198
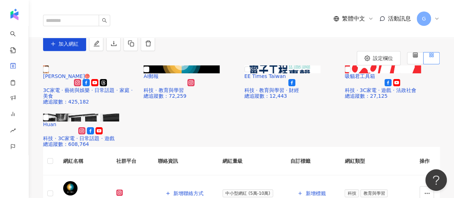
click at [57, 31] on link "收藏列表" at bounding box center [53, 27] width 23 height 8
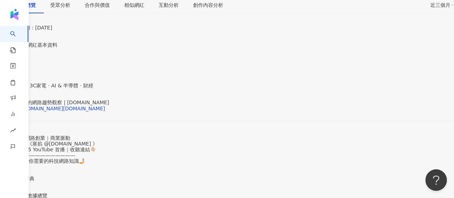
scroll to position [179, 0]
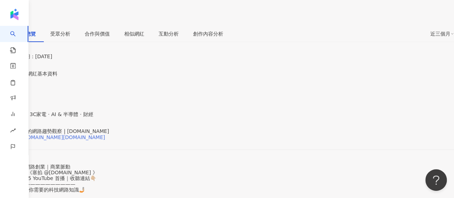
click at [105, 134] on div "https://www.instagram.com/inside.tw/" at bounding box center [56, 137] width 98 height 6
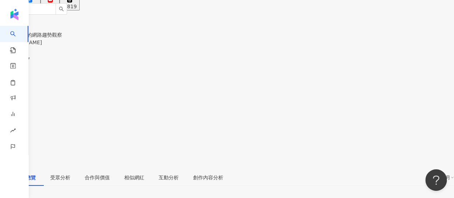
scroll to position [108, 0]
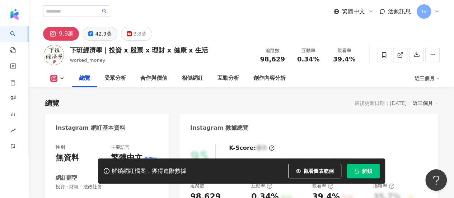
click at [107, 35] on div "42.9萬" at bounding box center [103, 34] width 16 height 10
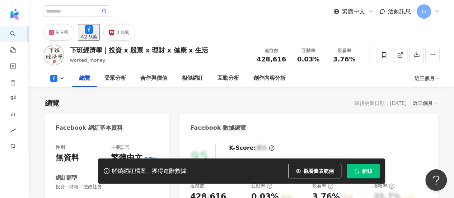
click at [62, 78] on icon at bounding box center [62, 78] width 6 height 6
click at [165, 102] on div "總覽 最後更新日期：[DATE] 近三個月" at bounding box center [241, 103] width 393 height 10
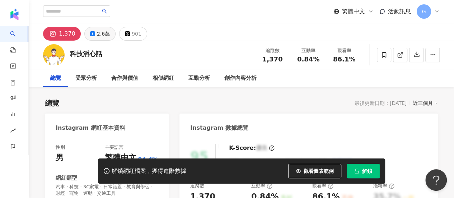
click at [97, 37] on div "2.6萬" at bounding box center [103, 34] width 13 height 10
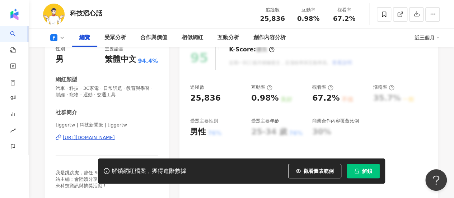
scroll to position [108, 0]
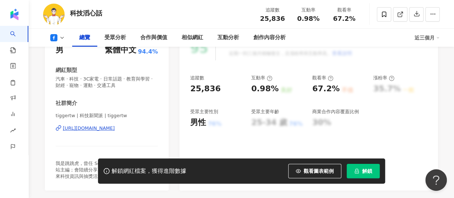
click at [92, 127] on div "[URL][DOMAIN_NAME]" at bounding box center [89, 128] width 52 height 6
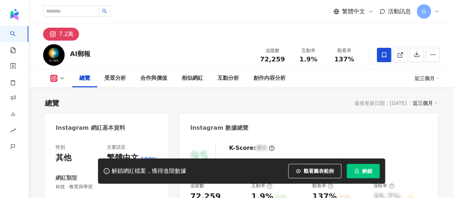
scroll to position [144, 0]
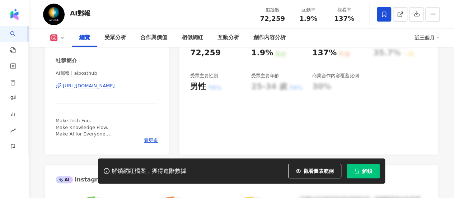
click at [115, 84] on div "https://www.instagram.com/aiposthub/" at bounding box center [89, 86] width 52 height 6
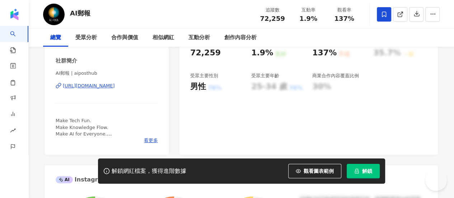
scroll to position [0, 0]
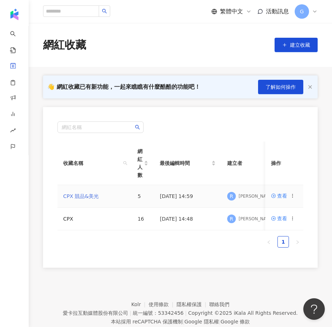
click at [84, 198] on link "CPX 競品&美光" at bounding box center [81, 196] width 36 height 6
click at [70, 220] on link "CPX" at bounding box center [68, 219] width 10 height 6
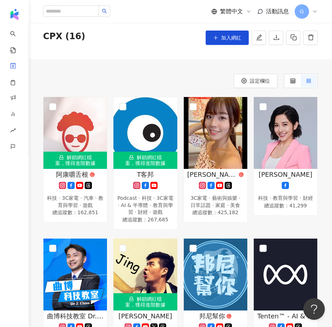
scroll to position [36, 0]
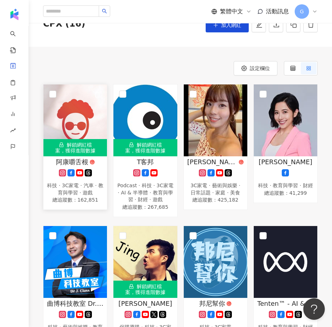
drag, startPoint x: 84, startPoint y: 164, endPoint x: 63, endPoint y: 160, distance: 20.7
click at [63, 160] on span "阿康嚼舌根" at bounding box center [72, 161] width 32 height 9
click at [63, 160] on div at bounding box center [166, 163] width 332 height 327
click at [64, 161] on span "阿康嚼舌根" at bounding box center [72, 161] width 32 height 9
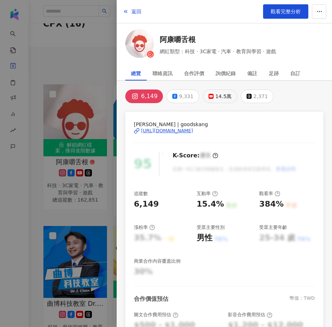
click at [215, 97] on div "14.5萬" at bounding box center [223, 96] width 16 height 10
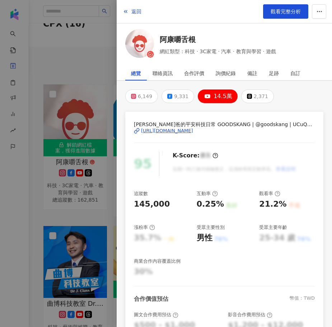
click at [193, 129] on div "https://www.youtube.com/channel/UCuQ7s6G50qzqgDbQB6qKDDw" at bounding box center [167, 130] width 52 height 6
click at [76, 39] on div at bounding box center [166, 163] width 332 height 327
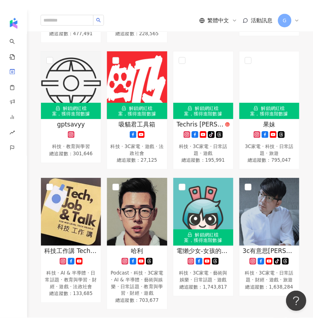
scroll to position [251, 0]
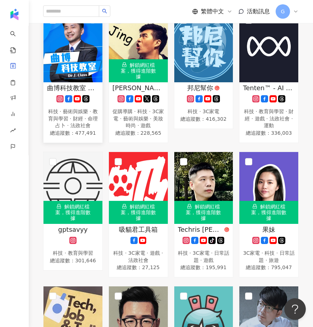
click at [74, 64] on img at bounding box center [72, 46] width 59 height 72
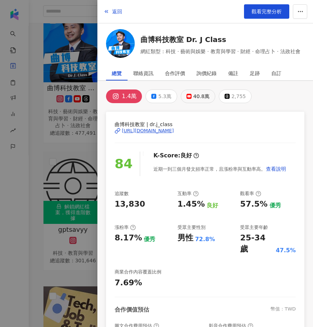
click at [198, 95] on div "40.8萬" at bounding box center [201, 96] width 16 height 10
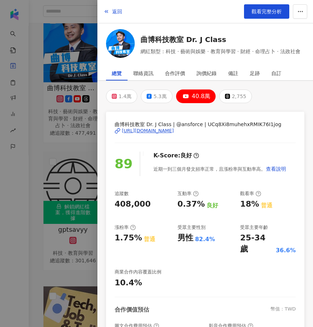
click at [156, 128] on div "https://www.youtube.com/channel/UCq8Xi8muhehxRMIK76I1jog" at bounding box center [148, 130] width 52 height 6
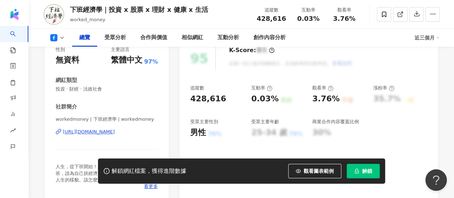
scroll to position [144, 0]
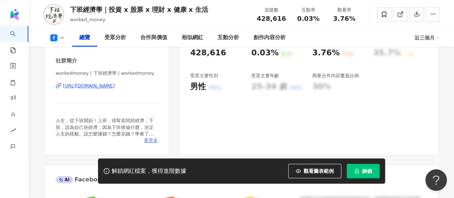
click at [150, 143] on span "看更多" at bounding box center [151, 140] width 14 height 6
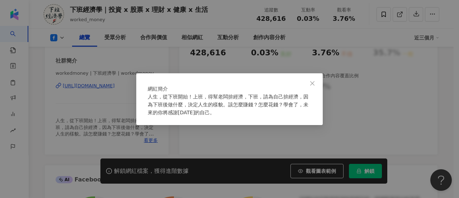
click at [107, 97] on div "網紅簡介 人生，從下班開始！上班，得幫老闆拚經濟，下班，請為自己拚經濟，因為下班後做什麼，決定人生的樣貌。該怎麼賺錢？怎麼花錢？學會了，未來的你將感謝[DAT…" at bounding box center [229, 99] width 459 height 198
